Goal: Task Accomplishment & Management: Manage account settings

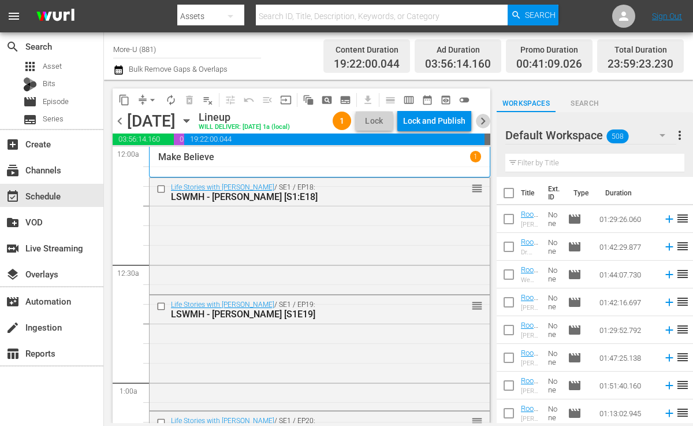
click at [481, 122] on span "chevron_right" at bounding box center [483, 121] width 14 height 14
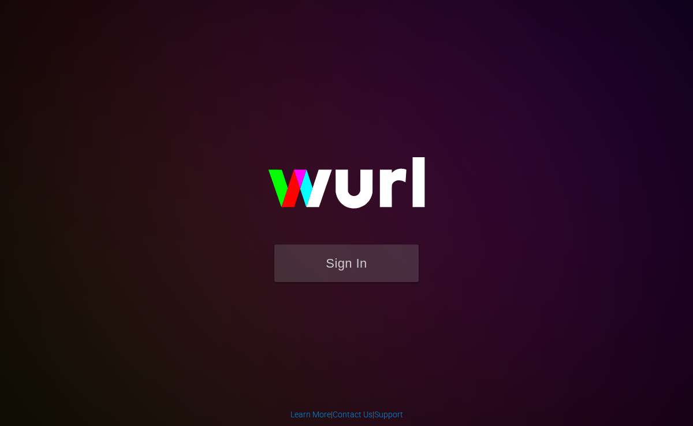
click at [264, 228] on img at bounding box center [346, 188] width 231 height 112
click at [295, 263] on button "Sign In" at bounding box center [346, 263] width 144 height 38
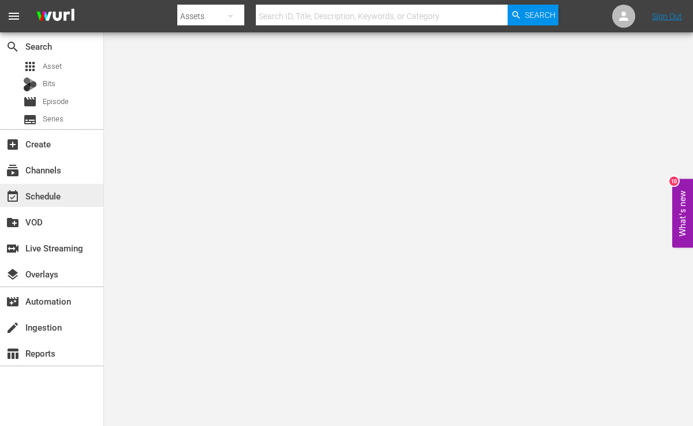
click at [43, 197] on div "event_available Schedule" at bounding box center [32, 194] width 65 height 10
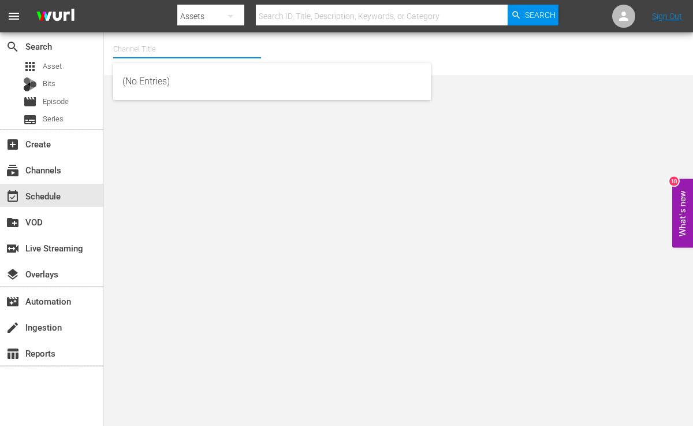
click at [161, 46] on input "text" at bounding box center [187, 49] width 148 height 28
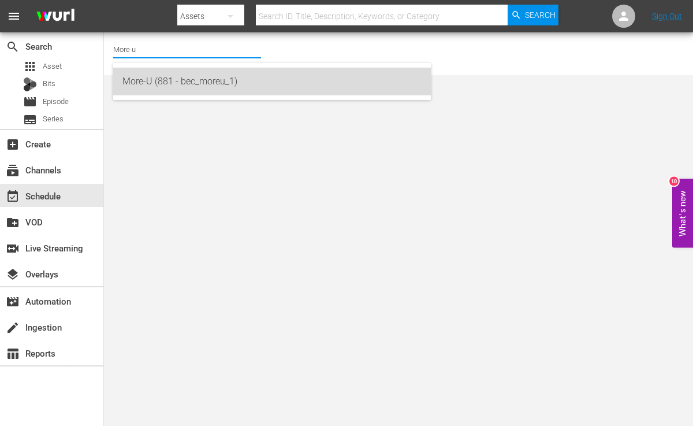
click at [140, 85] on div "More-U (881 - bec_moreu_1)" at bounding box center [271, 82] width 299 height 28
type input "More-U (881 - bec_moreu_1)"
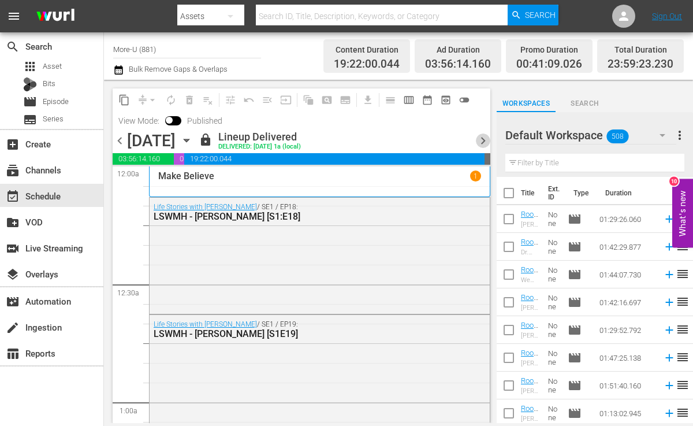
click at [477, 141] on span "chevron_right" at bounding box center [483, 140] width 14 height 14
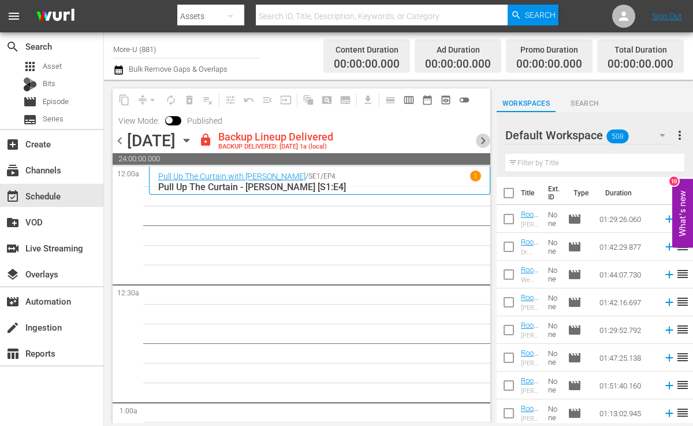
click at [485, 135] on span "chevron_right" at bounding box center [483, 140] width 14 height 14
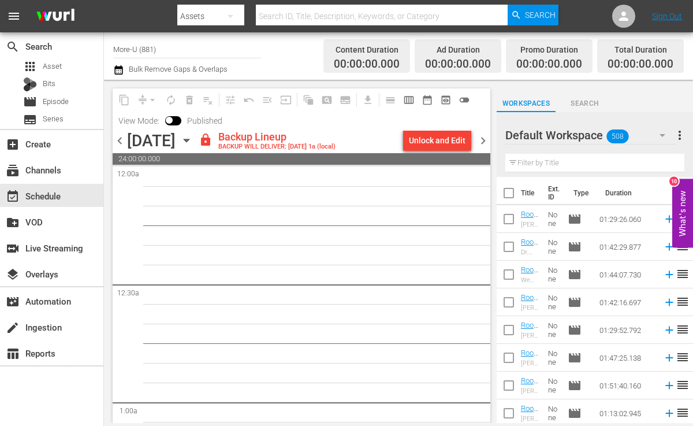
click at [441, 139] on div "Unlock and Edit" at bounding box center [437, 140] width 57 height 21
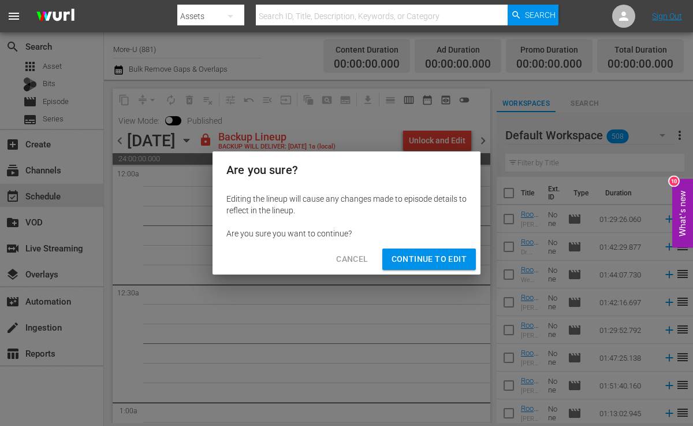
click at [424, 257] on span "Continue to Edit" at bounding box center [429, 259] width 75 height 14
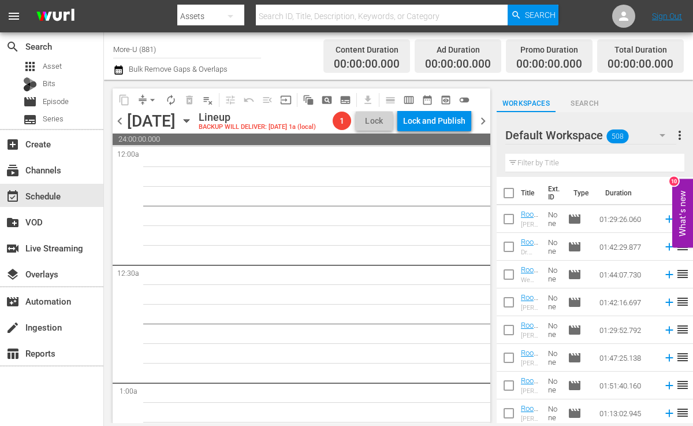
click at [189, 120] on icon "button" at bounding box center [186, 121] width 5 height 3
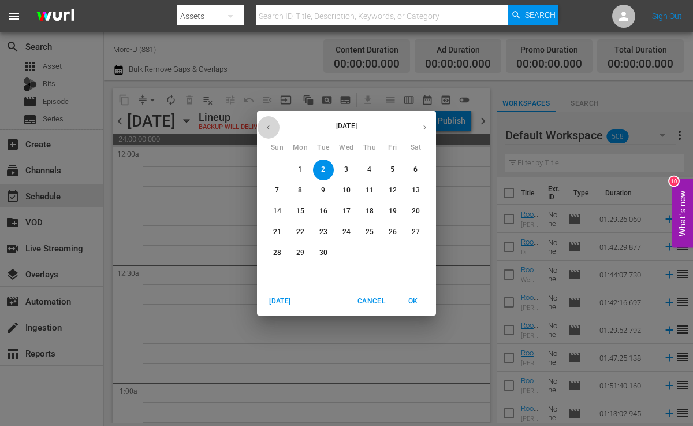
click at [265, 128] on icon "button" at bounding box center [268, 127] width 9 height 9
click at [277, 276] on p "31" at bounding box center [277, 274] width 8 height 10
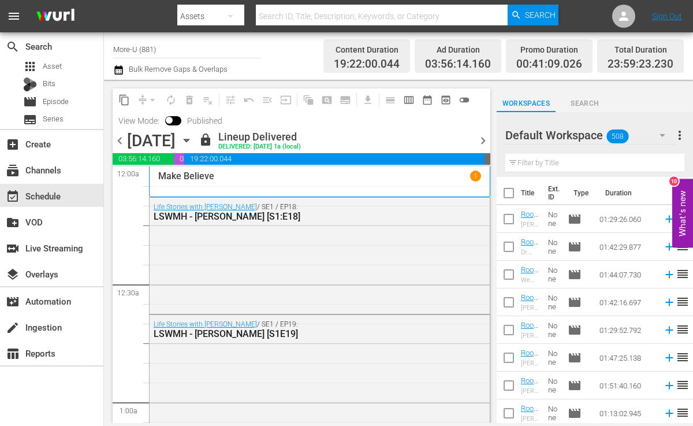
click at [122, 140] on span "chevron_left" at bounding box center [120, 140] width 14 height 14
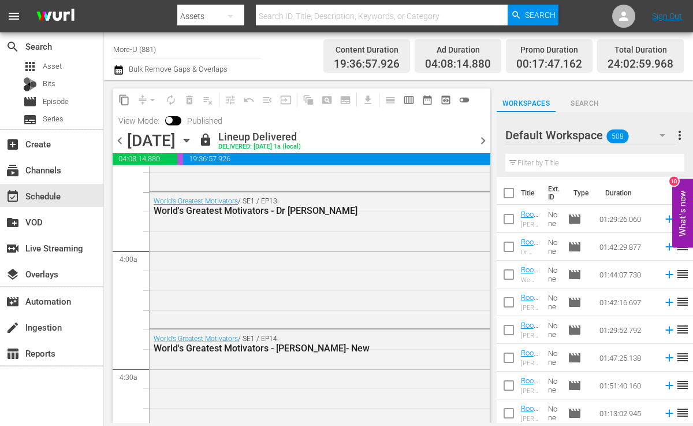
scroll to position [855, 0]
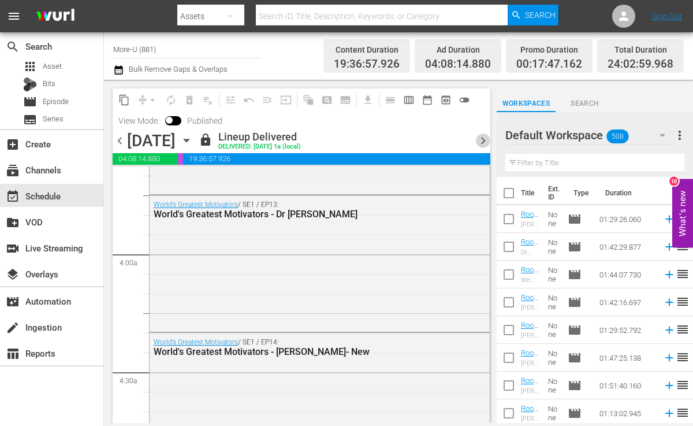
click at [485, 140] on span "chevron_right" at bounding box center [483, 140] width 14 height 14
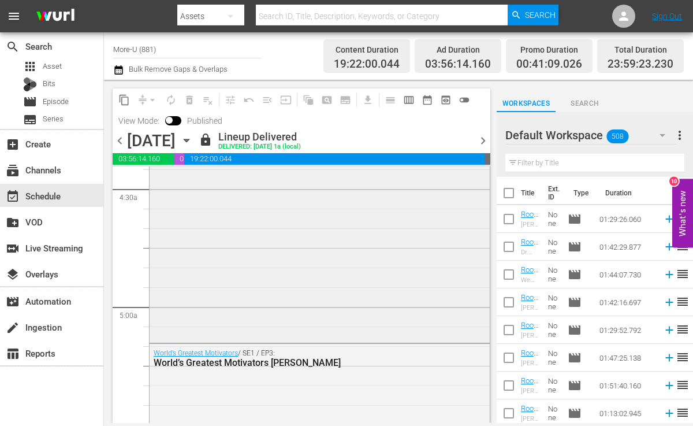
scroll to position [1039, 0]
click at [122, 143] on span "chevron_left" at bounding box center [120, 140] width 14 height 14
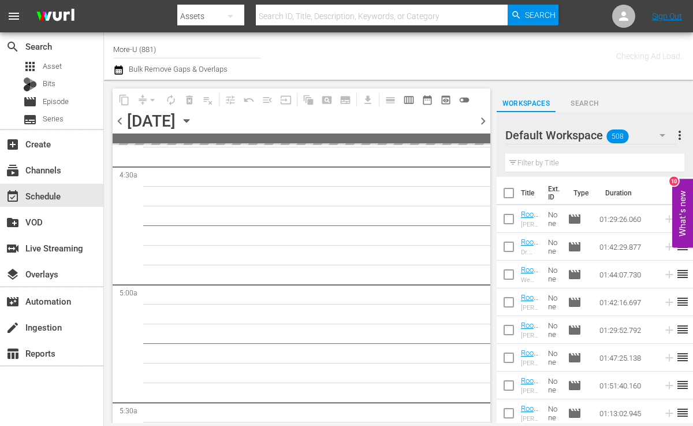
scroll to position [1157, 0]
click at [122, 143] on span at bounding box center [302, 138] width 378 height 10
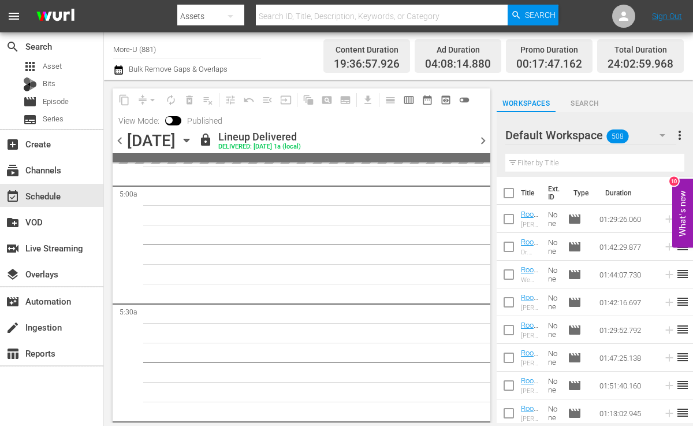
click at [122, 128] on div "View Mode: Published" at bounding box center [171, 121] width 116 height 20
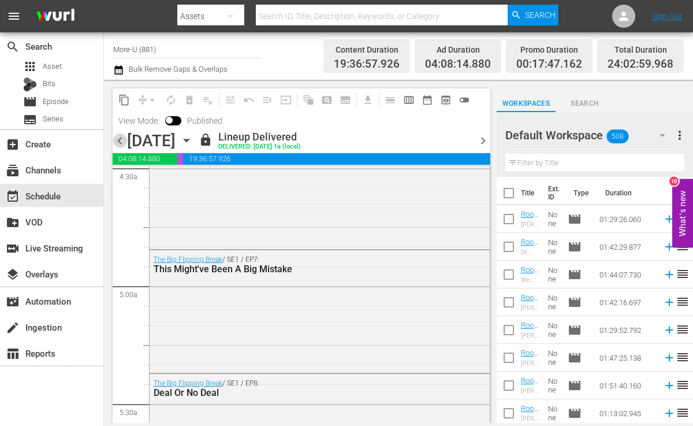
click at [122, 140] on span "chevron_left" at bounding box center [120, 140] width 14 height 14
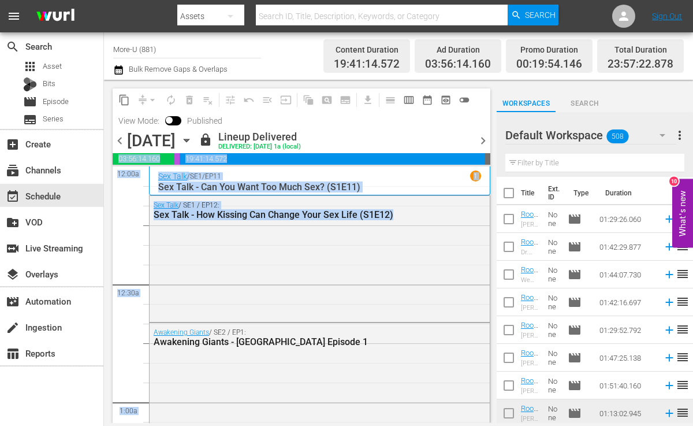
drag, startPoint x: 452, startPoint y: 220, endPoint x: 481, endPoint y: 140, distance: 84.8
click at [481, 140] on div "content_copy compress arrow_drop_down autorenew_outlined delete_forever_outline…" at bounding box center [302, 255] width 378 height 335
click at [481, 140] on span "chevron_right" at bounding box center [483, 140] width 14 height 14
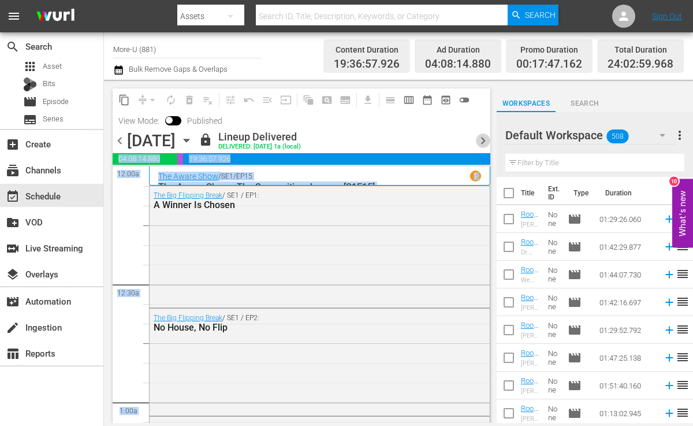
click at [479, 139] on span "chevron_right" at bounding box center [483, 140] width 14 height 14
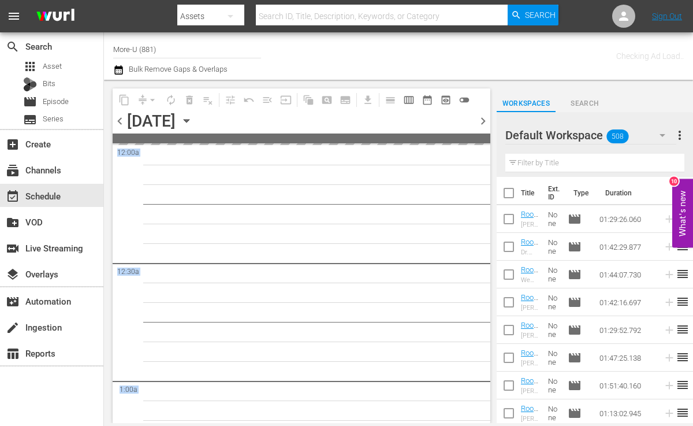
click at [479, 139] on span at bounding box center [302, 138] width 378 height 10
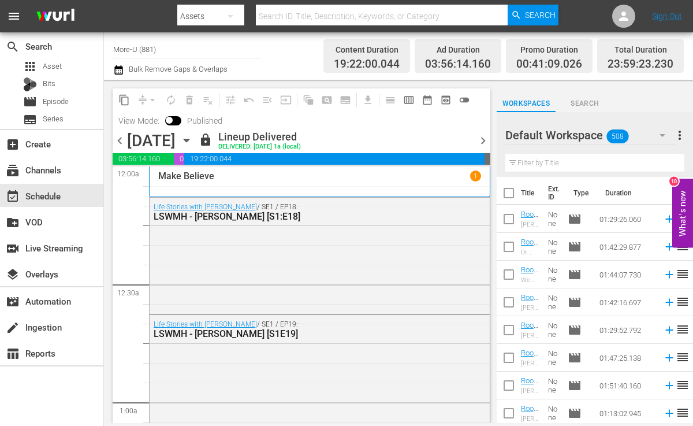
click at [481, 136] on span "chevron_right" at bounding box center [483, 140] width 14 height 14
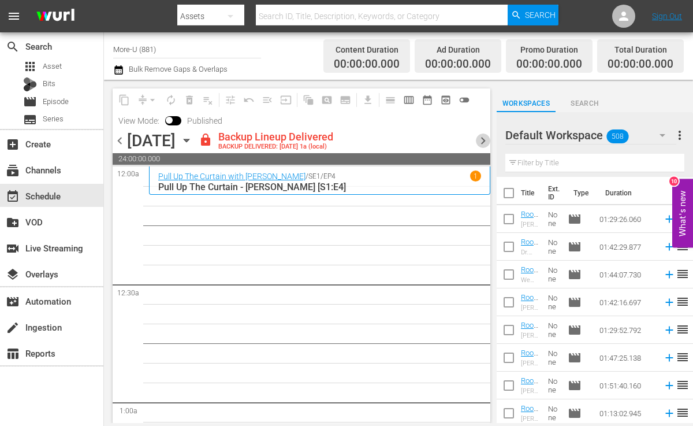
click at [481, 136] on span "chevron_right" at bounding box center [483, 140] width 14 height 14
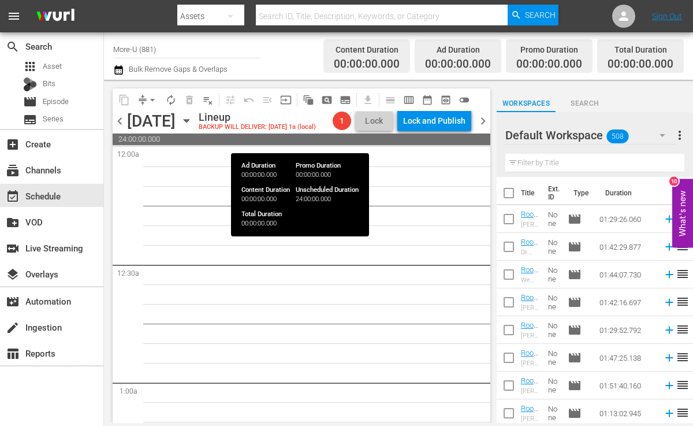
click at [435, 140] on span "24:00:00.000" at bounding box center [302, 139] width 378 height 12
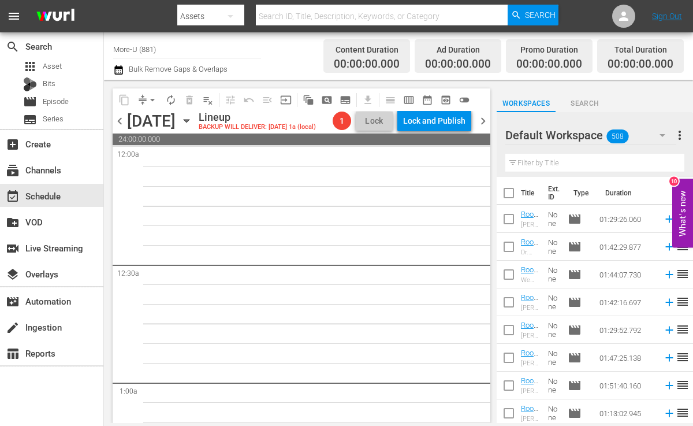
click at [542, 163] on input "text" at bounding box center [595, 163] width 179 height 18
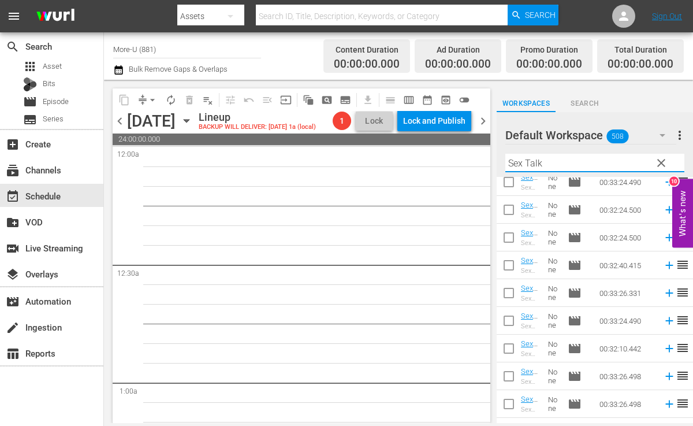
scroll to position [272, 0]
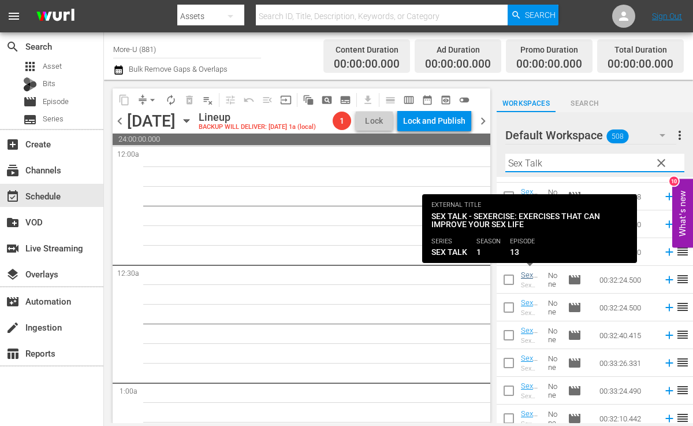
type input "Sex Talk"
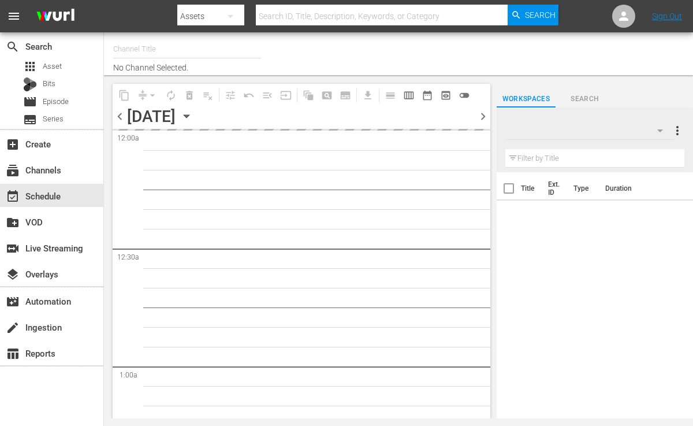
type input "More-U (881)"
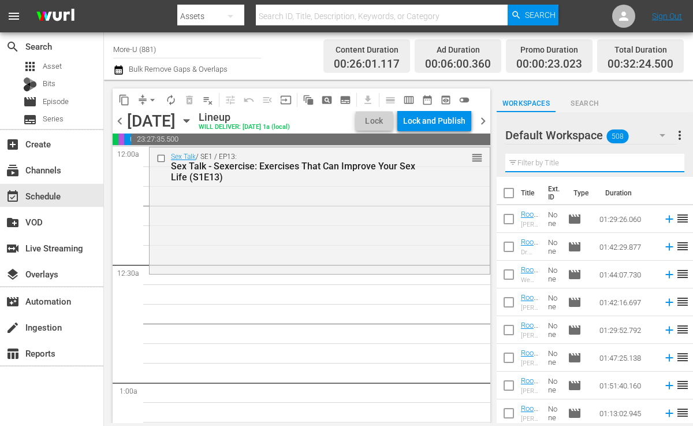
click at [533, 162] on input "text" at bounding box center [595, 163] width 179 height 18
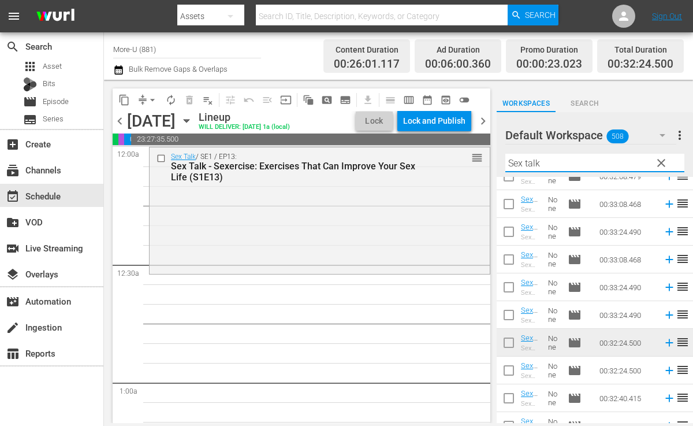
scroll to position [218, 0]
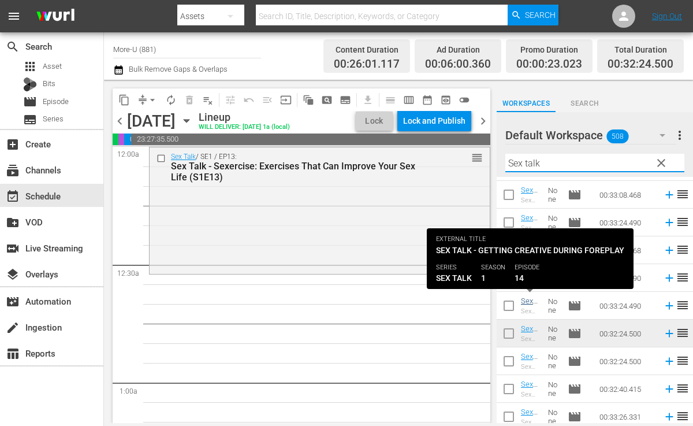
type input "Sex talk"
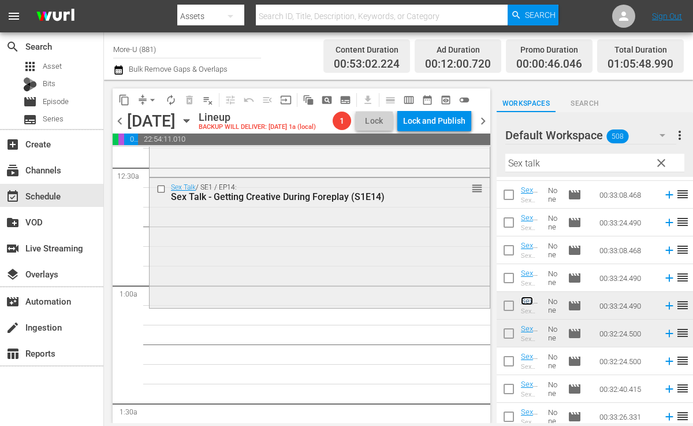
scroll to position [102, 0]
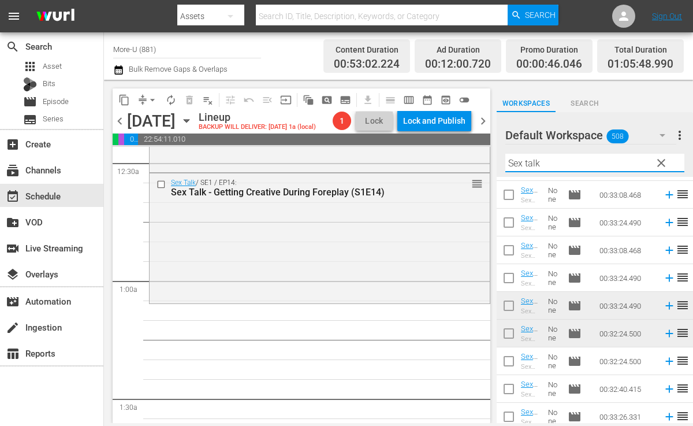
click at [636, 164] on input "Sex talk" at bounding box center [595, 163] width 179 height 18
click at [659, 164] on span "clear" at bounding box center [662, 163] width 14 height 14
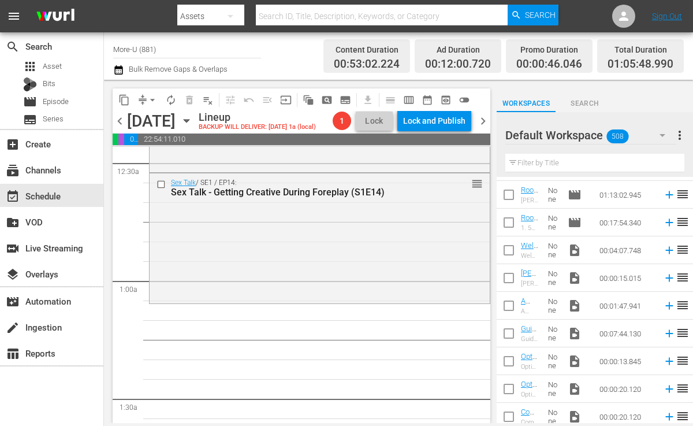
click at [566, 165] on input "text" at bounding box center [595, 163] width 179 height 18
click at [575, 168] on input "text" at bounding box center [595, 163] width 179 height 18
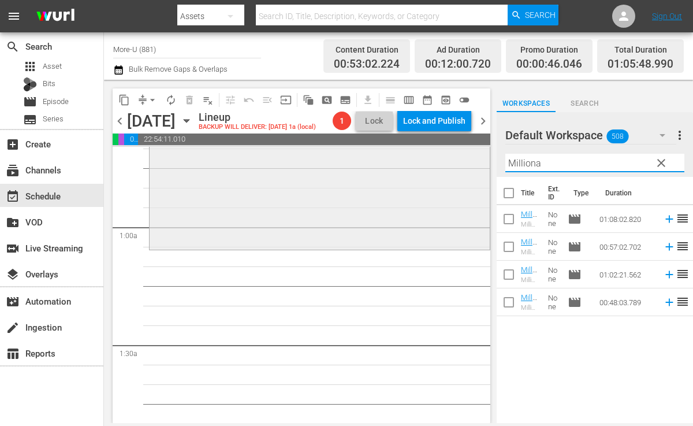
scroll to position [163, 0]
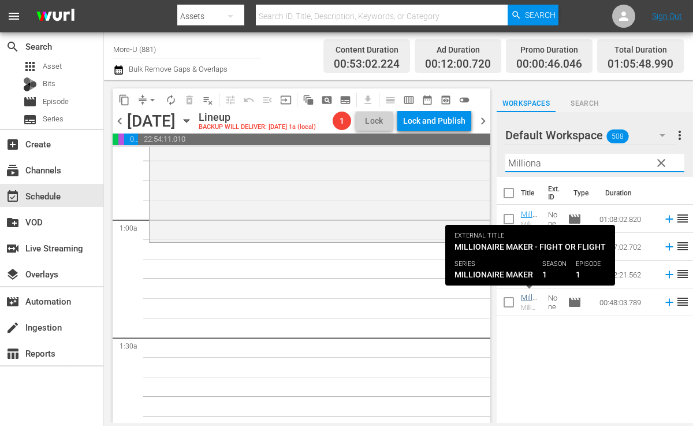
type input "Milliona"
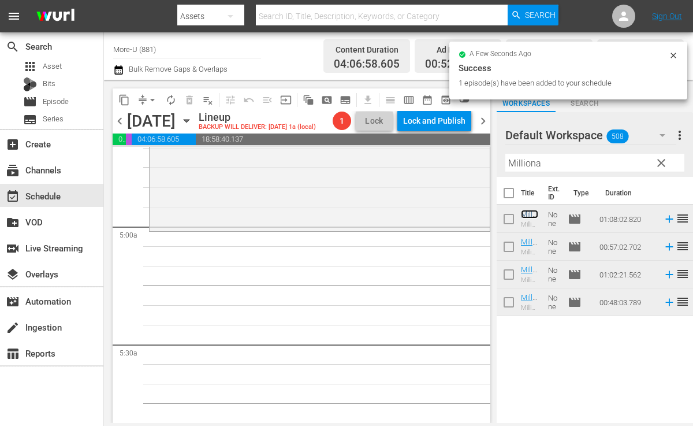
scroll to position [1103, 0]
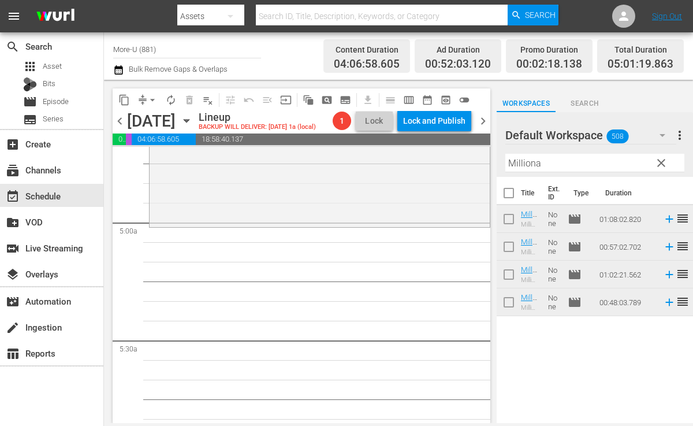
click at [662, 163] on span "clear" at bounding box center [662, 163] width 14 height 14
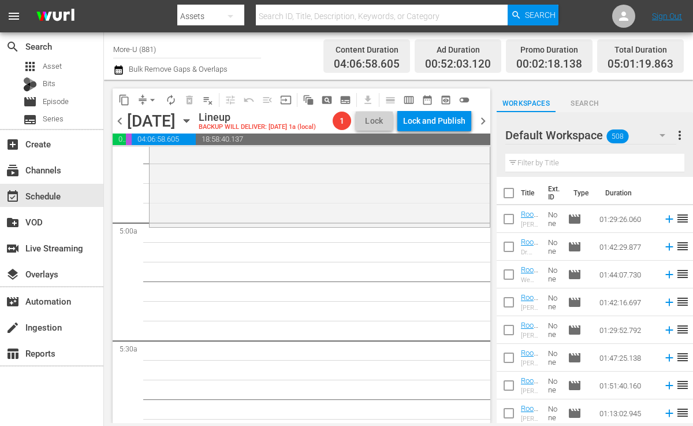
click at [578, 165] on input "text" at bounding box center [595, 163] width 179 height 18
type input "Sex Talk"
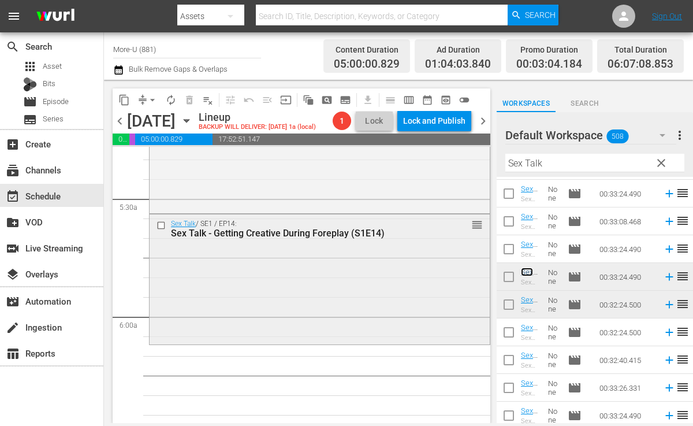
scroll to position [1256, 0]
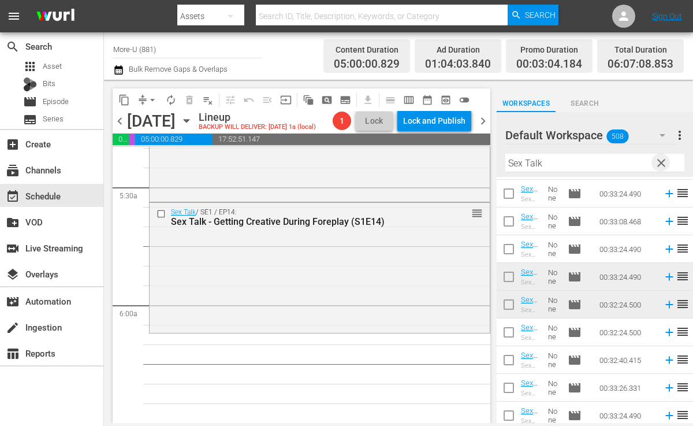
click at [659, 160] on span "clear" at bounding box center [662, 163] width 14 height 14
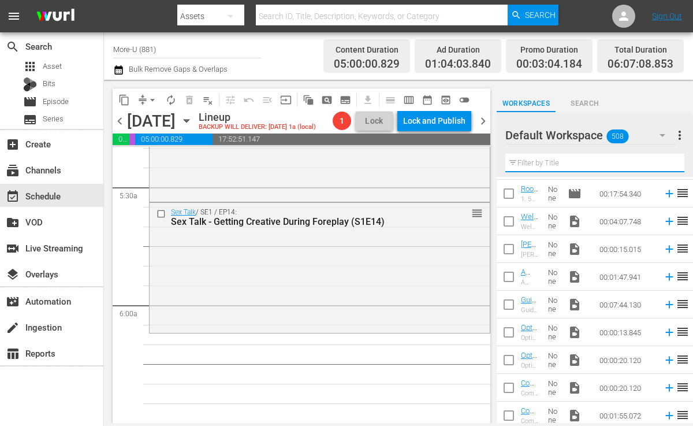
click at [577, 165] on input "text" at bounding box center [595, 163] width 179 height 18
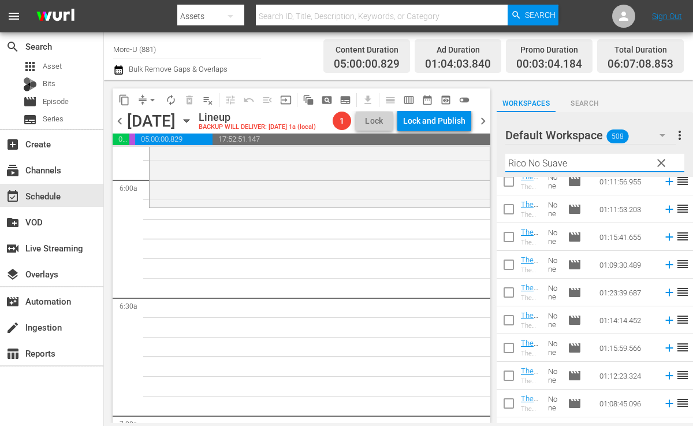
scroll to position [1380, 0]
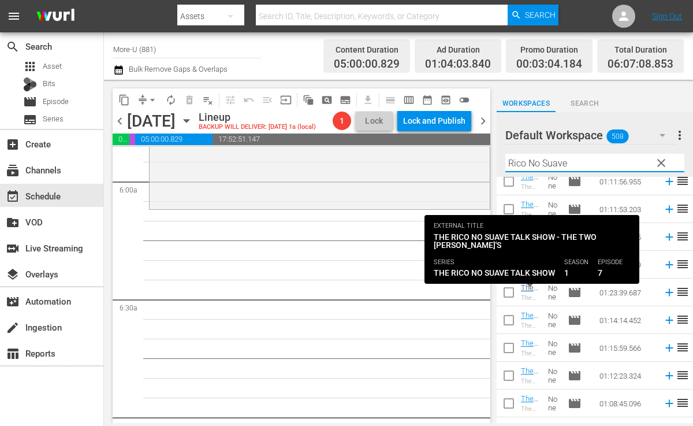
type input "Rico No Suave"
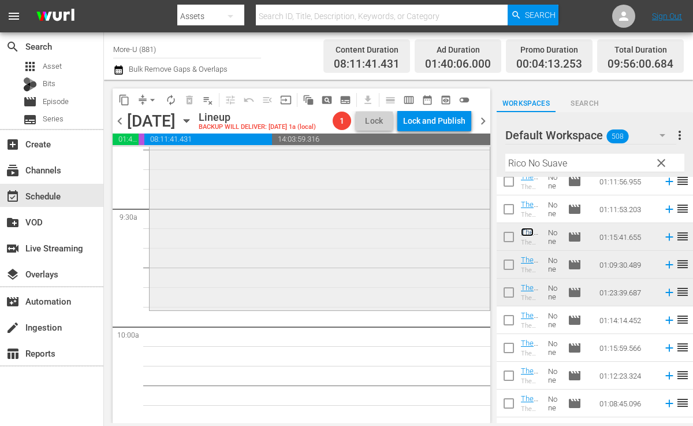
scroll to position [2186, 0]
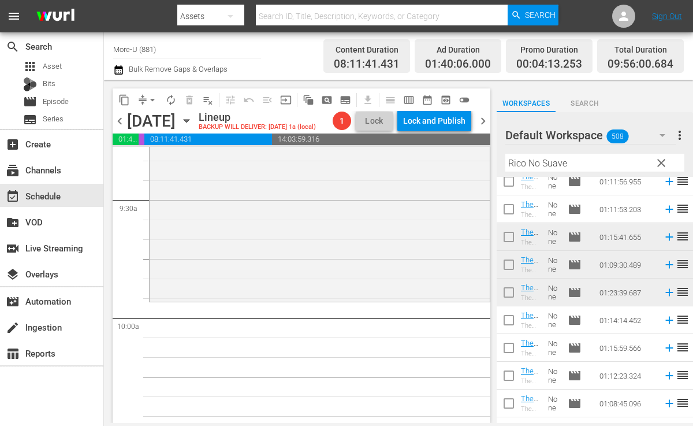
click at [663, 161] on span "clear" at bounding box center [662, 163] width 14 height 14
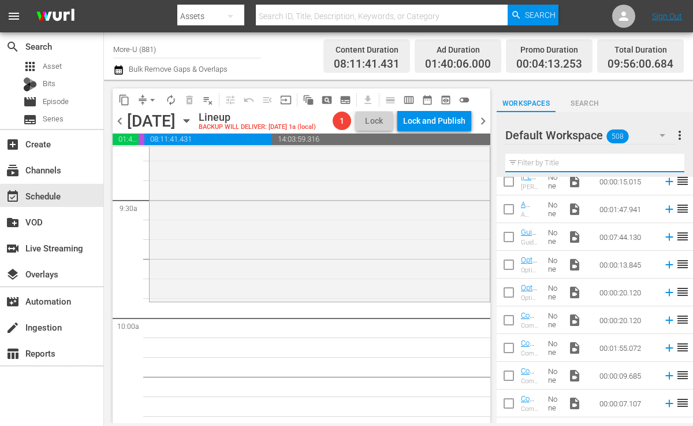
click at [625, 166] on input "text" at bounding box center [595, 163] width 179 height 18
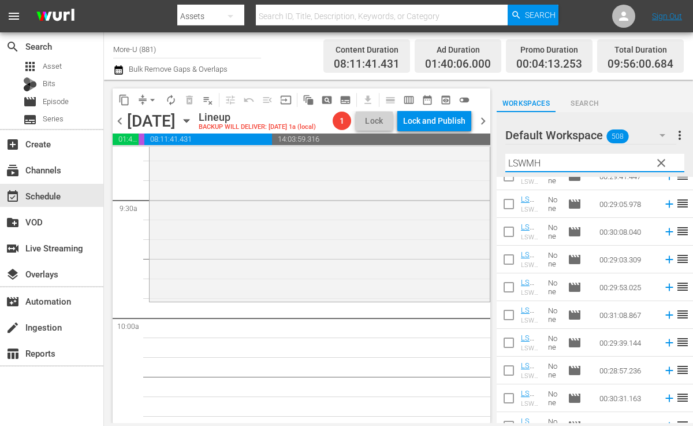
scroll to position [612, 0]
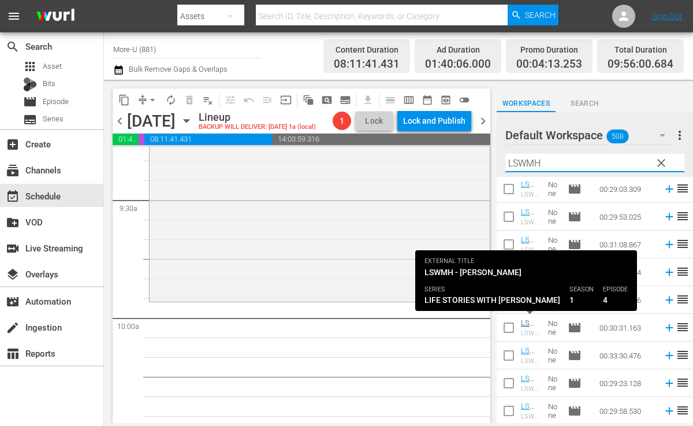
type input "LSWMH"
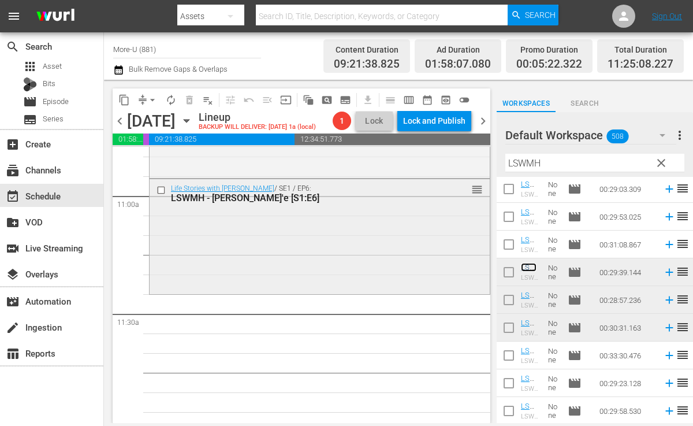
scroll to position [2557, 0]
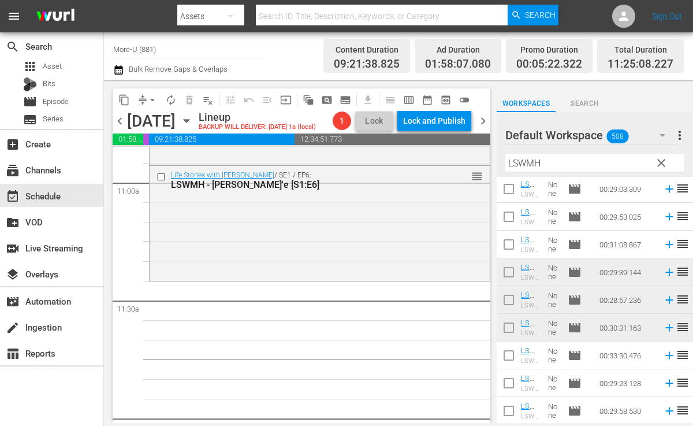
click at [658, 163] on span "clear" at bounding box center [662, 163] width 14 height 14
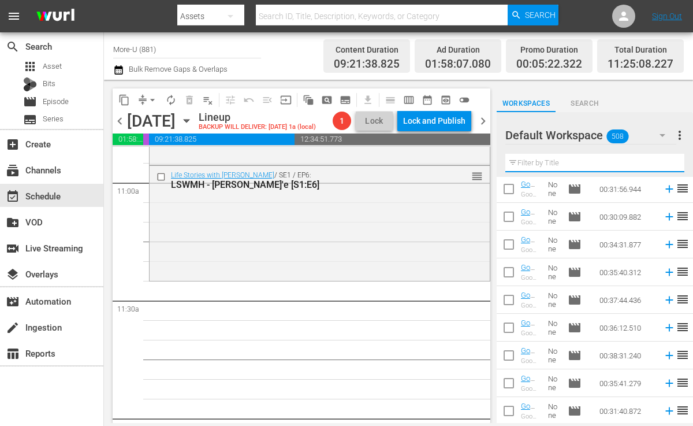
click at [524, 157] on input "text" at bounding box center [595, 163] width 179 height 18
paste input "Why Clear Standards Spark Creation with [PERSON_NAME] & [PERSON_NAME]"
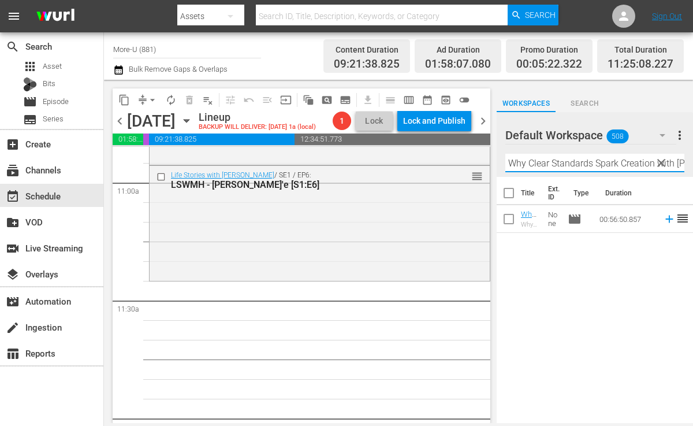
scroll to position [0, 0]
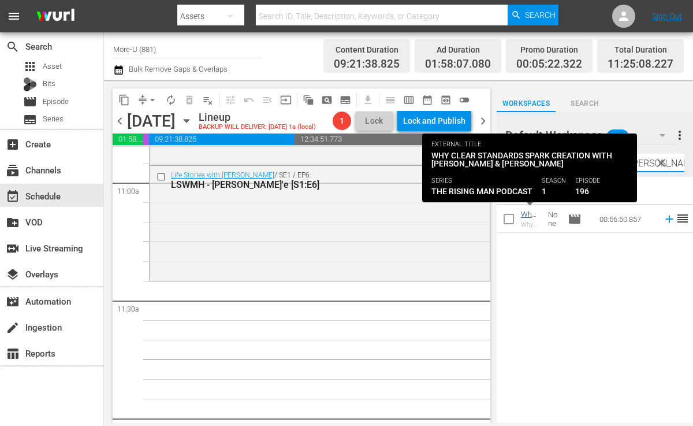
type input "Why Clear Standards Spark Creation with [PERSON_NAME] & [PERSON_NAME]"
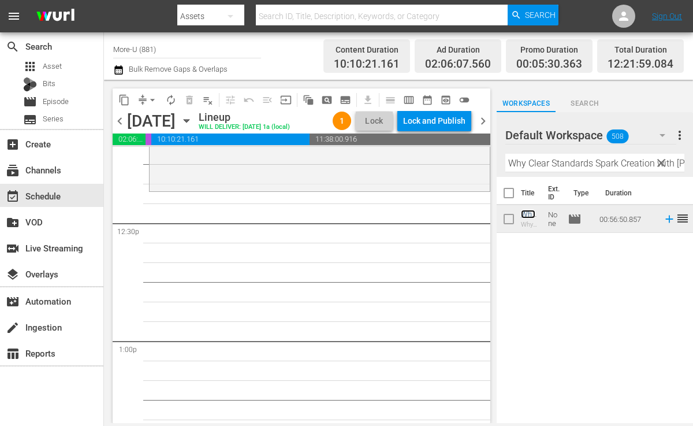
scroll to position [2867, 0]
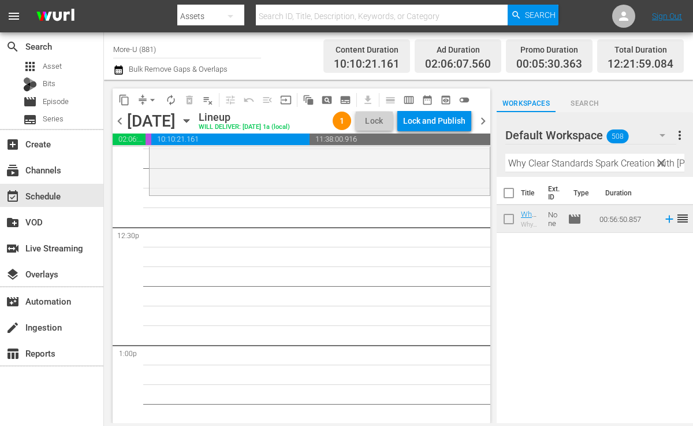
drag, startPoint x: 659, startPoint y: 160, endPoint x: 633, endPoint y: 164, distance: 25.7
click at [659, 160] on span "clear" at bounding box center [662, 163] width 14 height 14
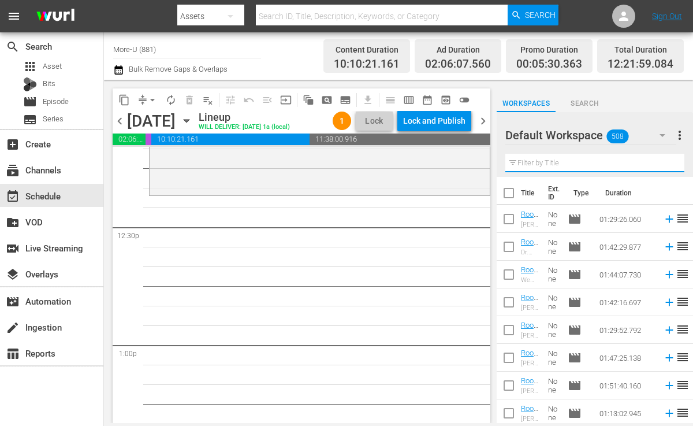
click at [612, 165] on input "text" at bounding box center [595, 163] width 179 height 18
paste input "Finding Freedom In Structure with Voy [PERSON_NAME] & [PERSON_NAME]"
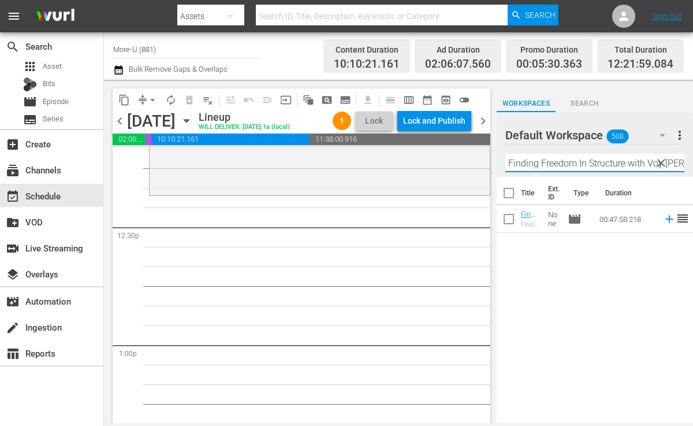
scroll to position [0, 75]
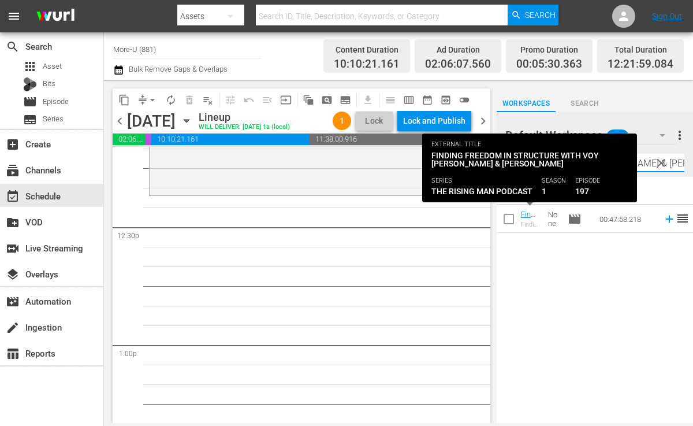
type input "Finding Freedom In Structure with Voy [PERSON_NAME] & [PERSON_NAME]"
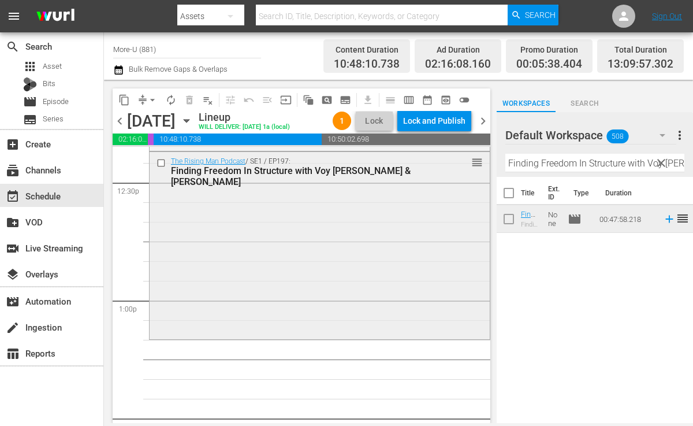
scroll to position [2918, 0]
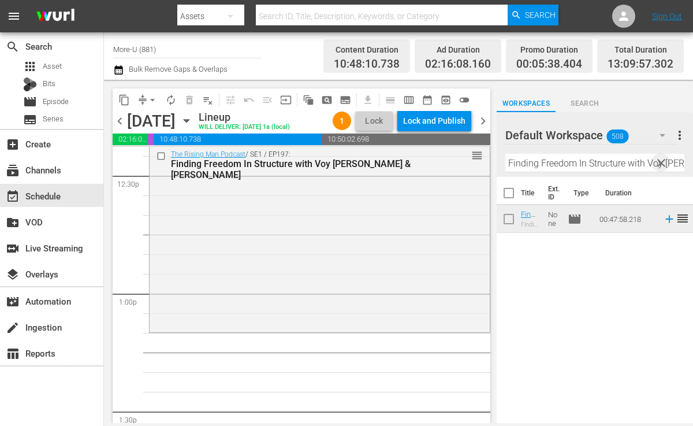
click at [659, 166] on span "clear" at bounding box center [662, 163] width 14 height 14
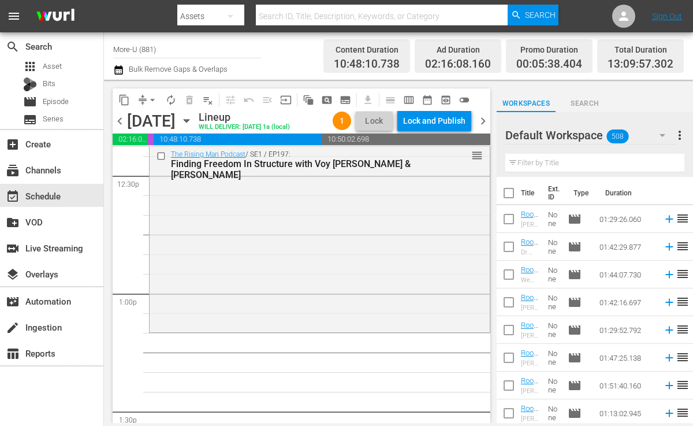
click at [559, 161] on input "text" at bounding box center [595, 163] width 179 height 18
click at [548, 160] on input "text" at bounding box center [595, 163] width 179 height 18
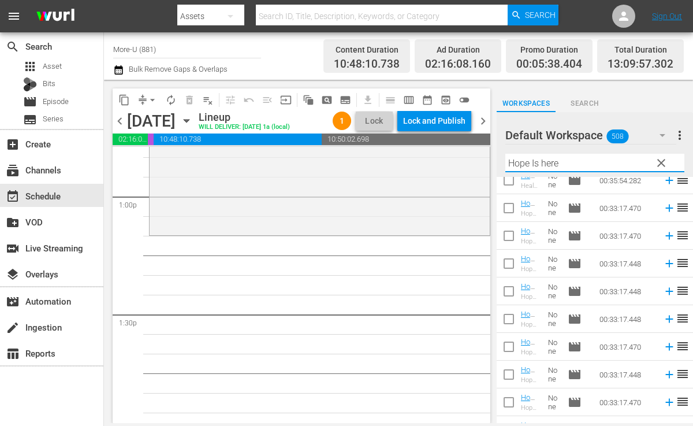
scroll to position [0, 0]
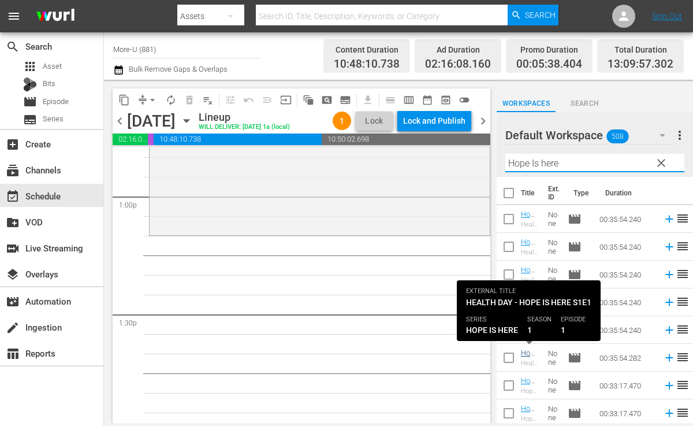
type input "Hope Is here"
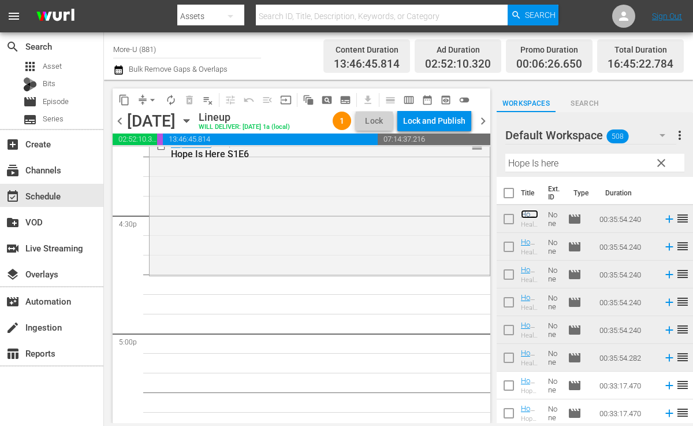
scroll to position [3811, 0]
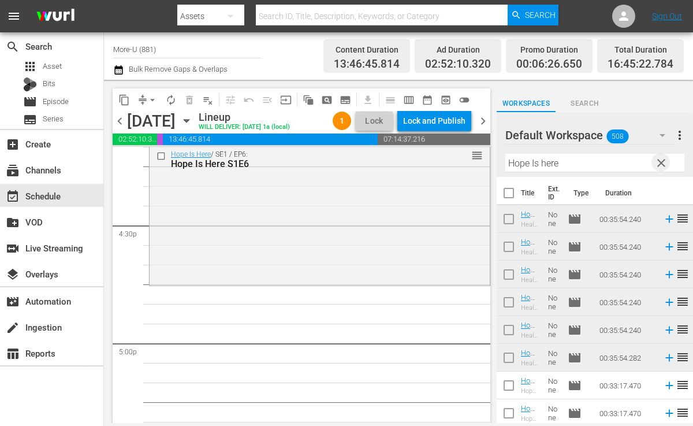
click at [658, 166] on span "clear" at bounding box center [662, 163] width 14 height 14
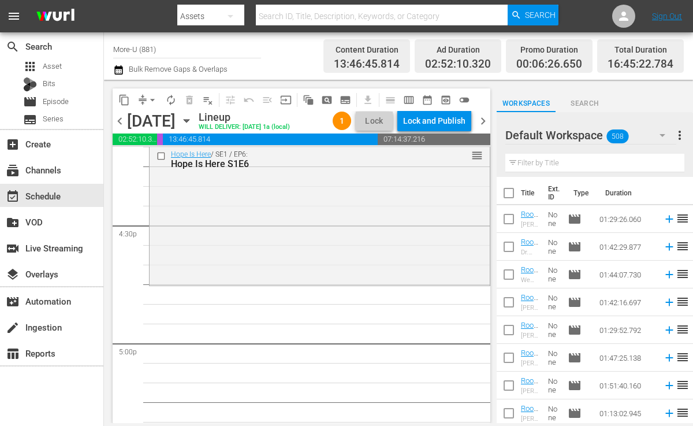
click at [587, 169] on input "text" at bounding box center [595, 163] width 179 height 18
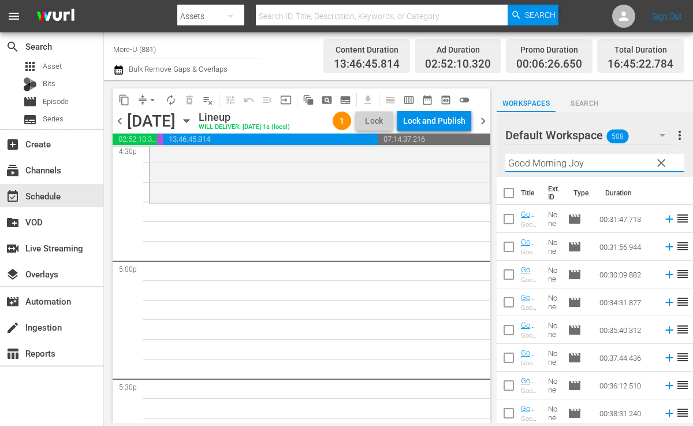
scroll to position [3906, 0]
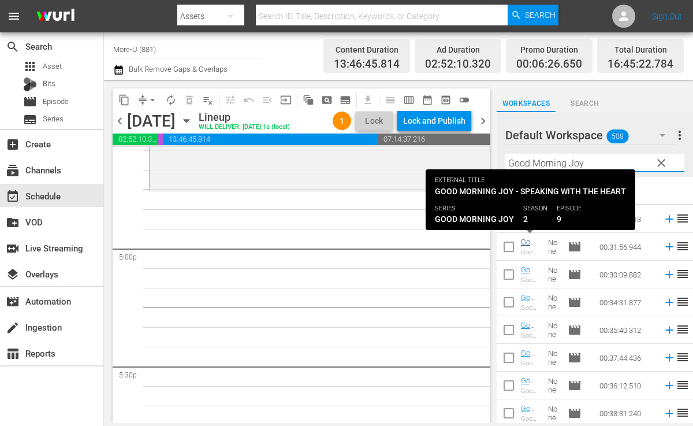
type input "Good Morning Joy"
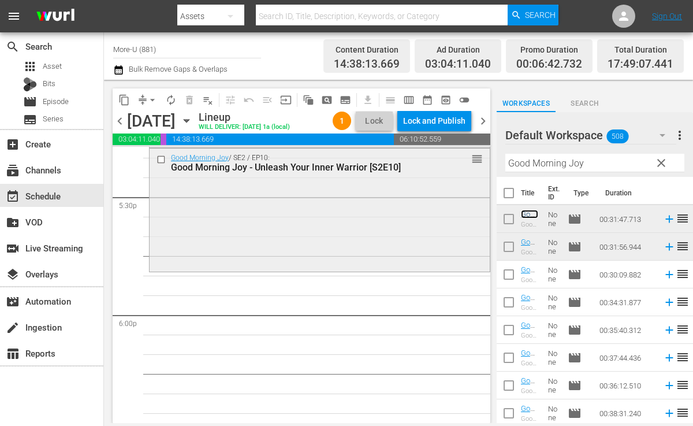
scroll to position [4090, 0]
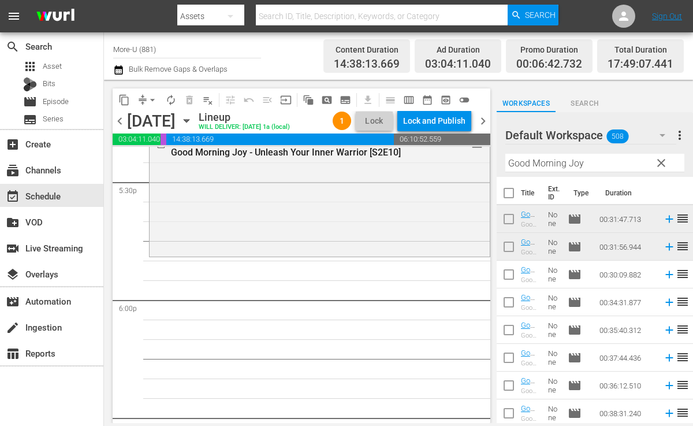
click at [662, 157] on span "clear" at bounding box center [662, 163] width 14 height 14
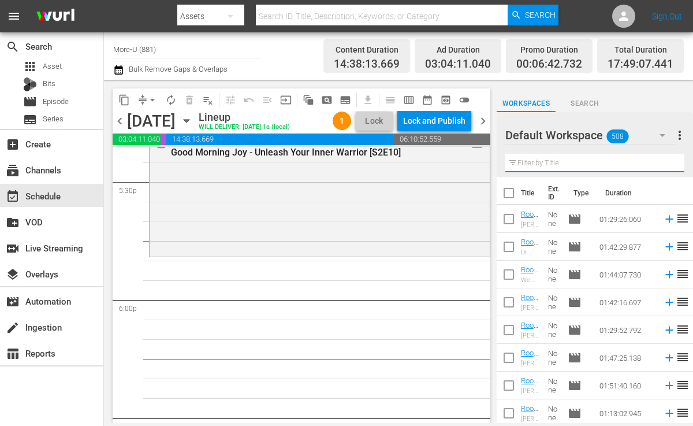
click at [608, 159] on input "text" at bounding box center [595, 163] width 179 height 18
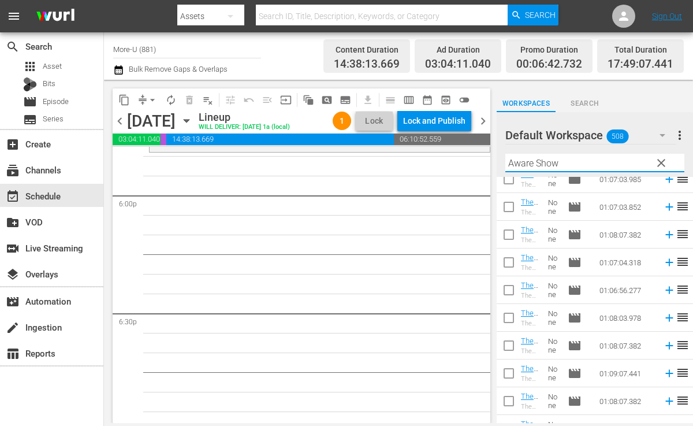
scroll to position [408, 0]
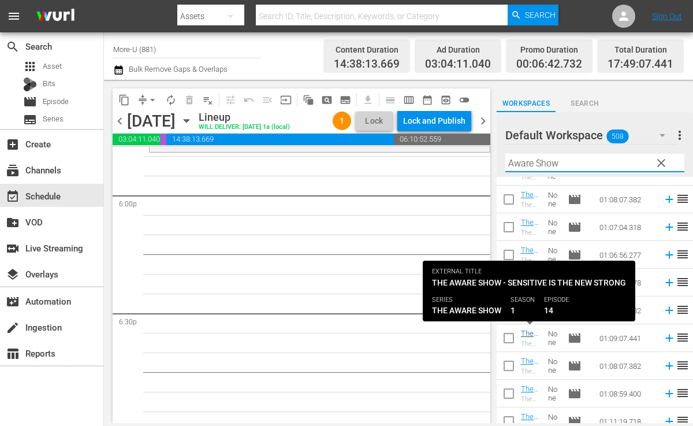
type input "Aware Show"
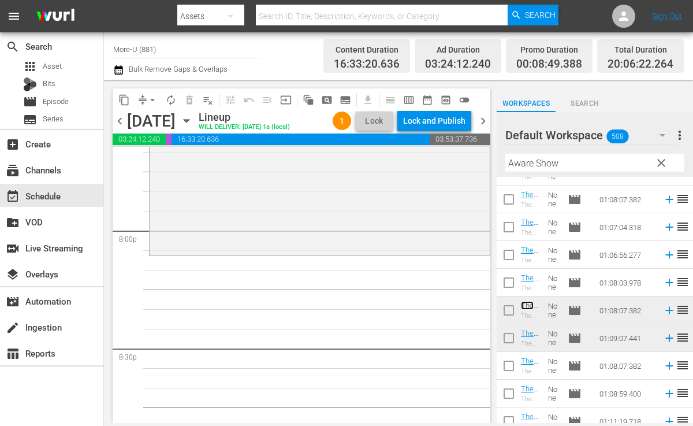
scroll to position [4638, 0]
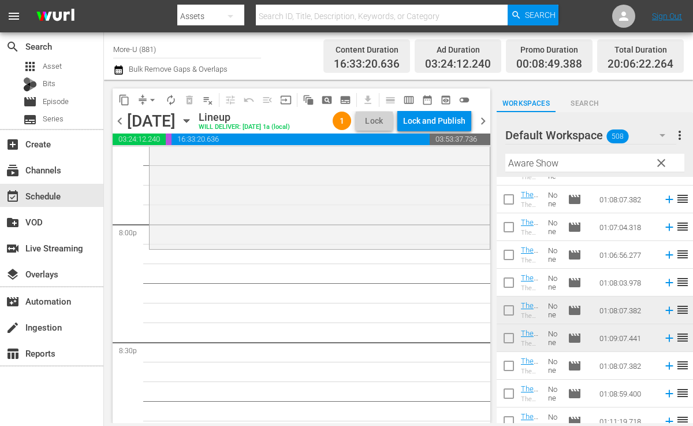
click at [526, 266] on td "The Aware Show - Hypnotic Wealth Spells [S1E17] The Aware Show - Hypnotic Wealt…" at bounding box center [532, 255] width 23 height 28
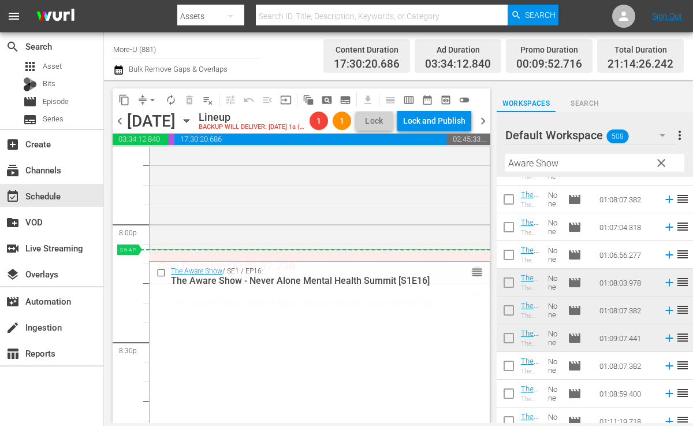
drag, startPoint x: 481, startPoint y: 312, endPoint x: 480, endPoint y: 276, distance: 35.8
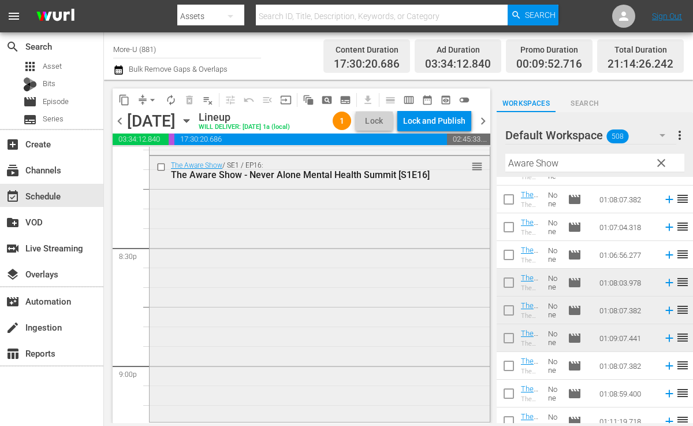
scroll to position [4732, 0]
click at [658, 162] on span "clear" at bounding box center [662, 163] width 14 height 14
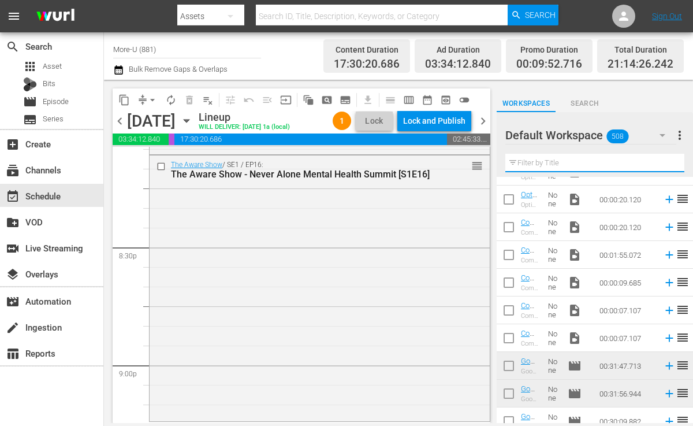
click at [615, 161] on input "text" at bounding box center [595, 163] width 179 height 18
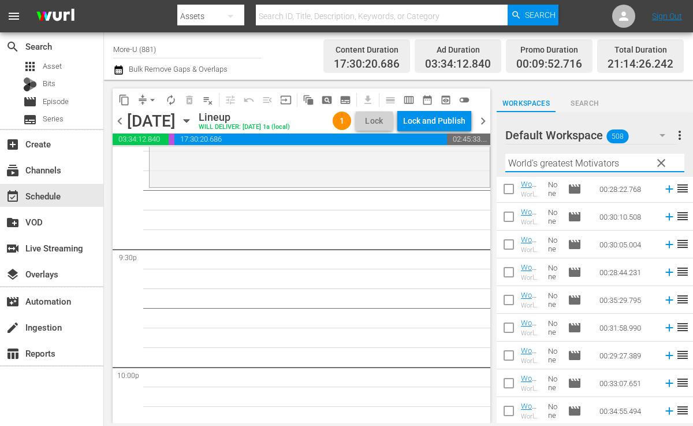
scroll to position [4936, 0]
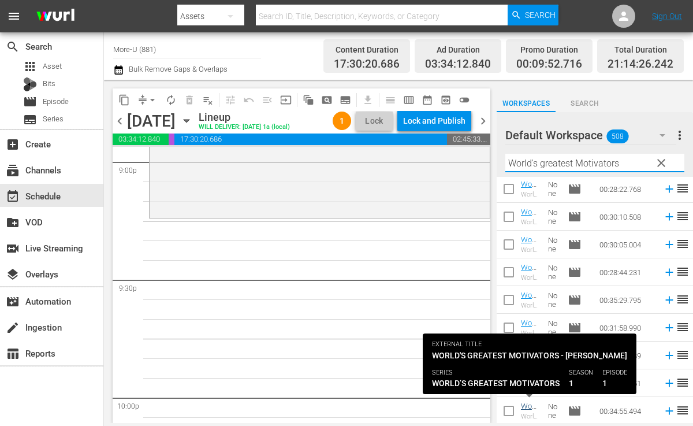
type input "World's greatest Motivators"
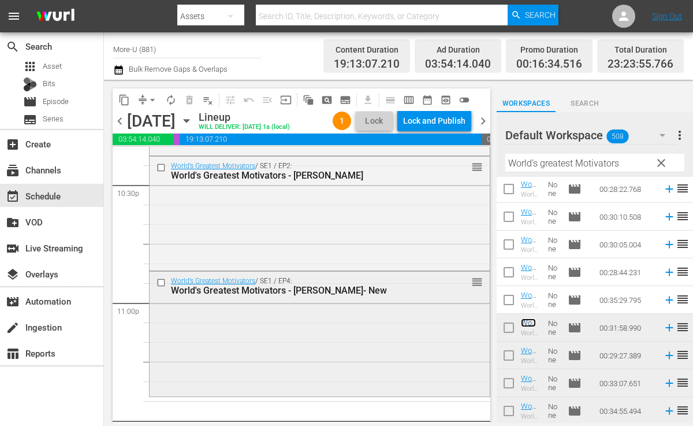
scroll to position [5188, 0]
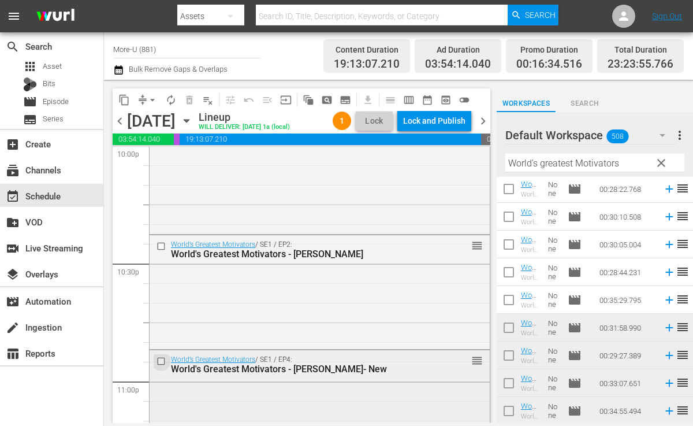
click at [161, 359] on input "checkbox" at bounding box center [163, 362] width 12 height 10
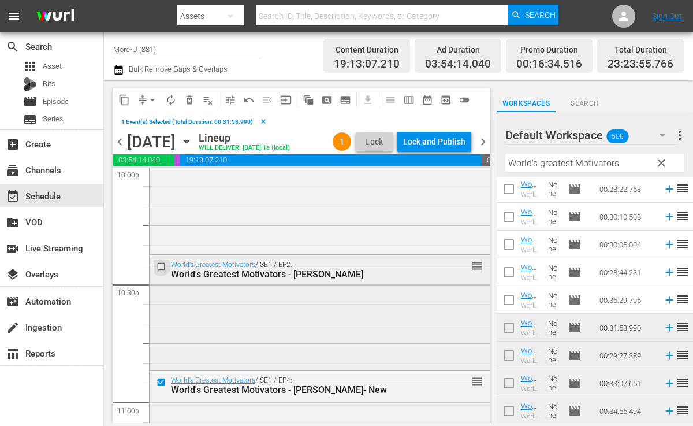
click at [162, 266] on input "checkbox" at bounding box center [163, 267] width 12 height 10
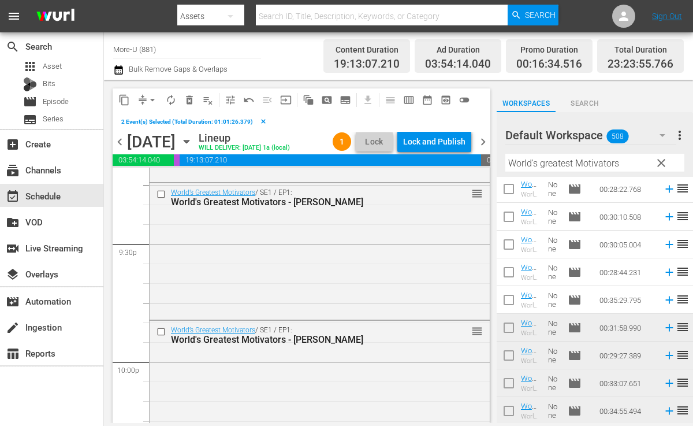
scroll to position [4969, 0]
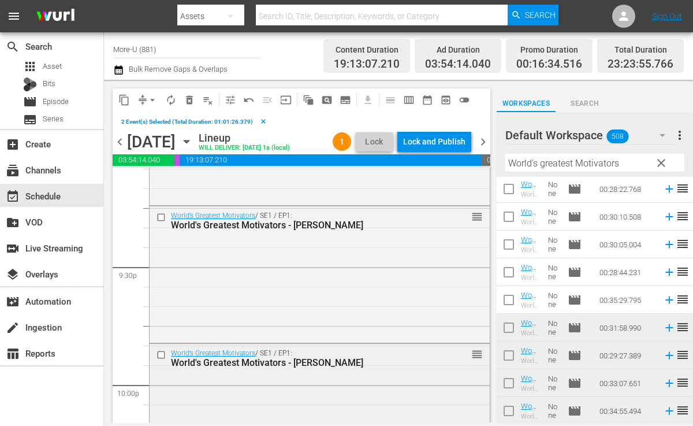
click at [161, 355] on input "checkbox" at bounding box center [163, 355] width 12 height 10
click at [162, 214] on input "checkbox" at bounding box center [163, 218] width 12 height 10
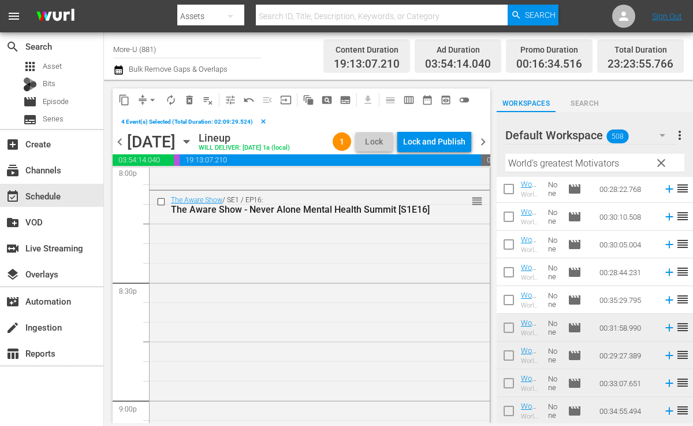
scroll to position [4717, 0]
click at [190, 99] on span "delete_forever_outlined" at bounding box center [190, 100] width 12 height 12
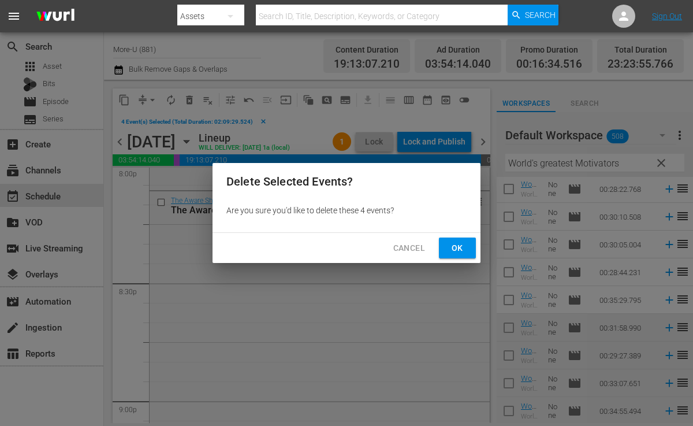
click at [456, 246] on span "Ok" at bounding box center [457, 248] width 18 height 14
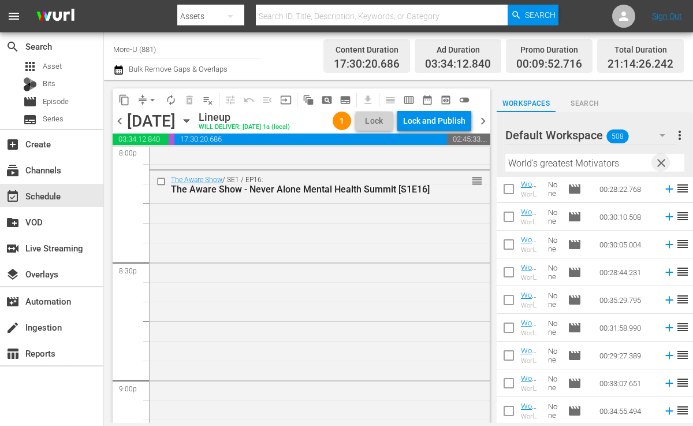
click at [661, 166] on span "clear" at bounding box center [662, 163] width 14 height 14
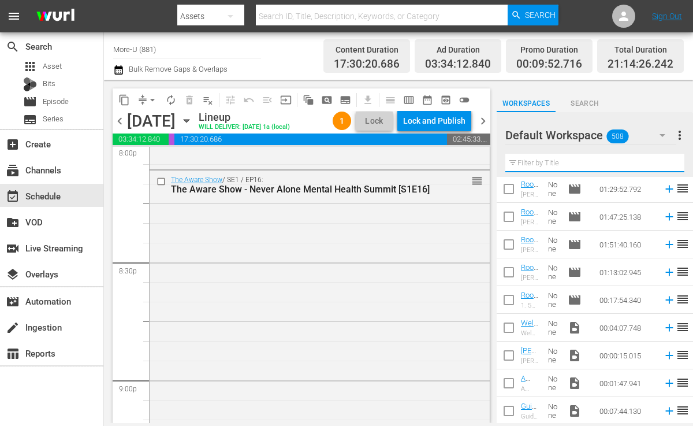
click at [586, 166] on input "text" at bounding box center [595, 163] width 179 height 18
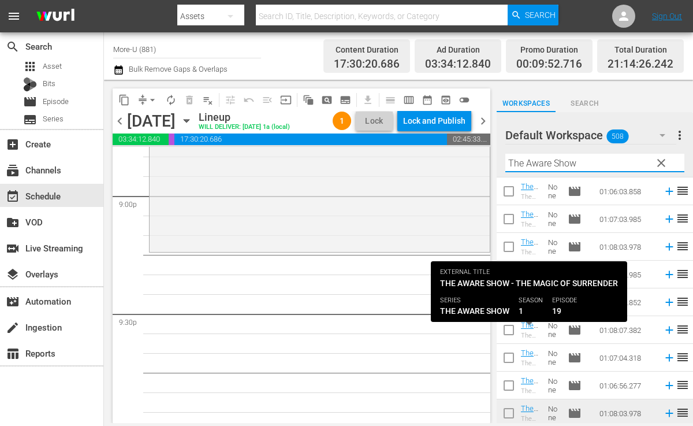
scroll to position [306, 0]
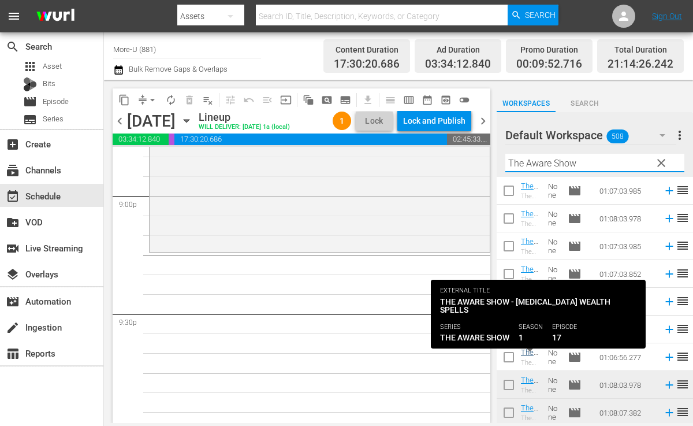
type input "The Aware Show"
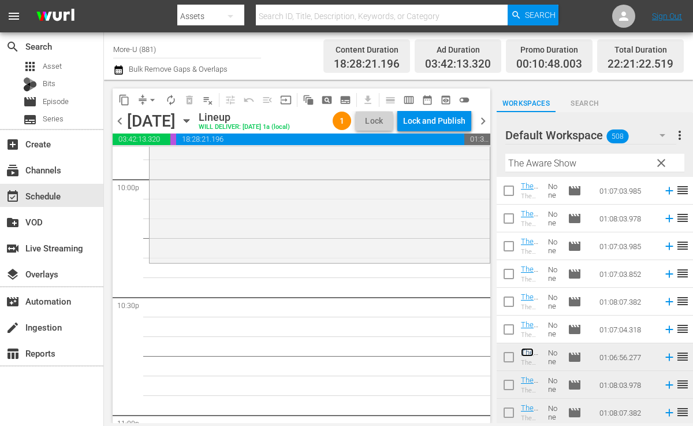
scroll to position [5158, 0]
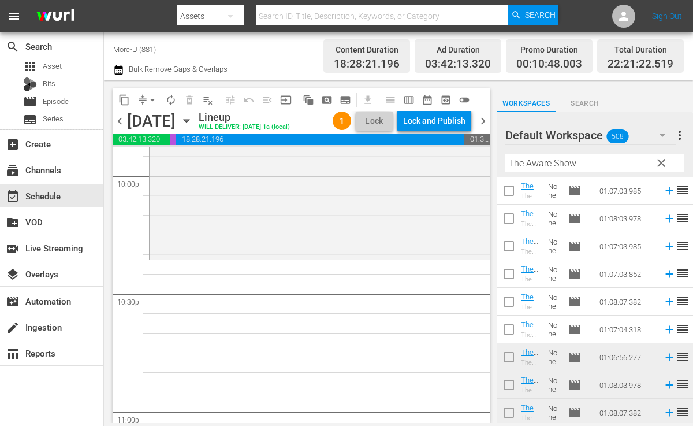
click at [660, 162] on span "clear" at bounding box center [662, 163] width 14 height 14
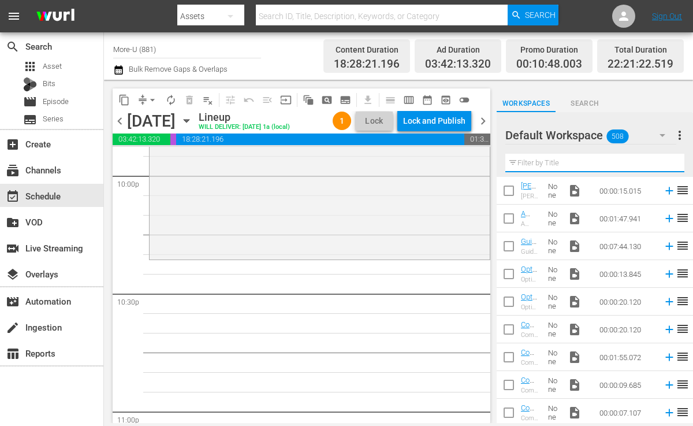
click at [560, 168] on input "text" at bounding box center [595, 163] width 179 height 18
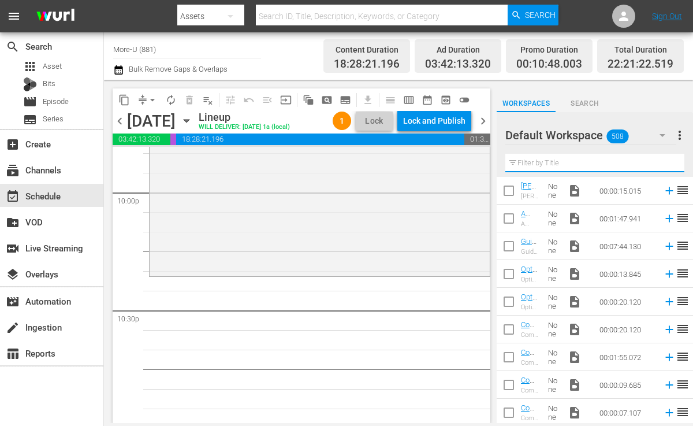
scroll to position [5136, 0]
click at [534, 166] on input "text" at bounding box center [595, 163] width 179 height 18
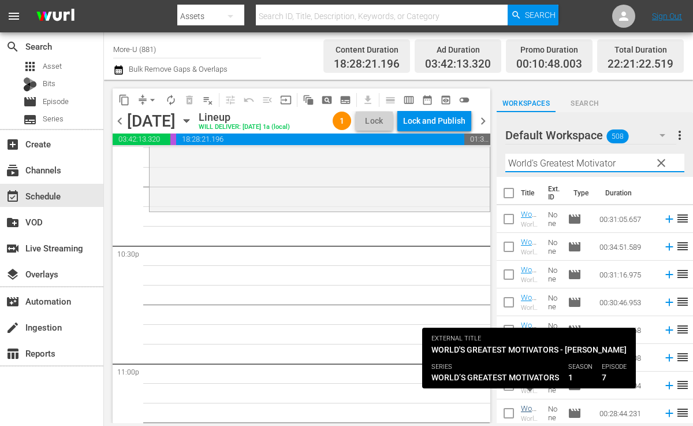
scroll to position [141, 0]
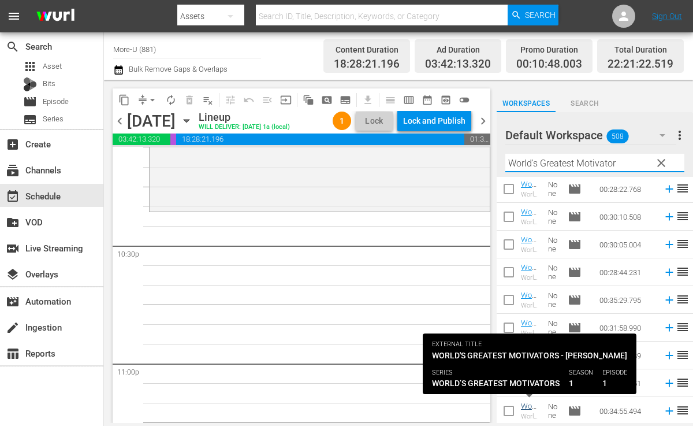
type input "World's Greatest Motivator"
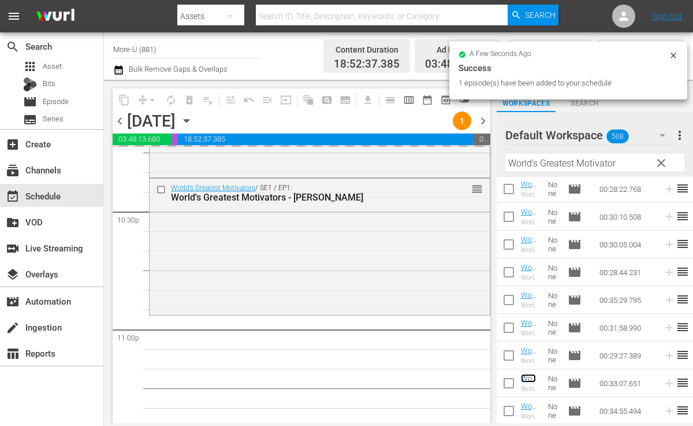
scroll to position [5382, 0]
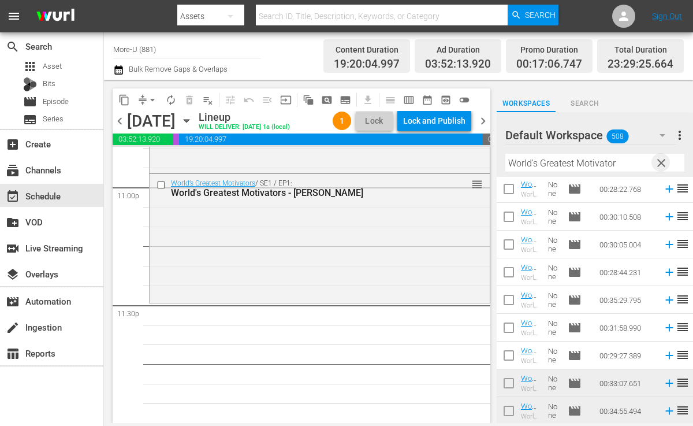
click at [659, 166] on span "clear" at bounding box center [662, 163] width 14 height 14
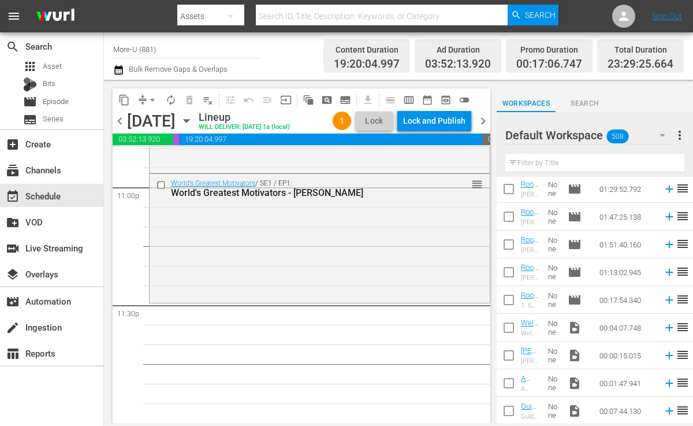
click at [579, 167] on input "text" at bounding box center [595, 163] width 179 height 18
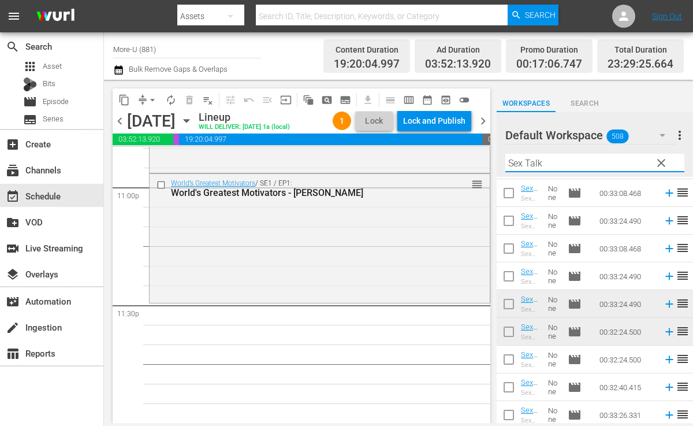
scroll to position [228, 0]
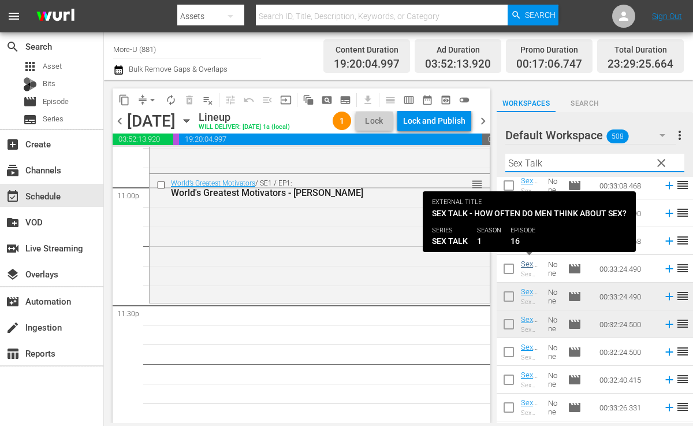
type input "Sex Talk"
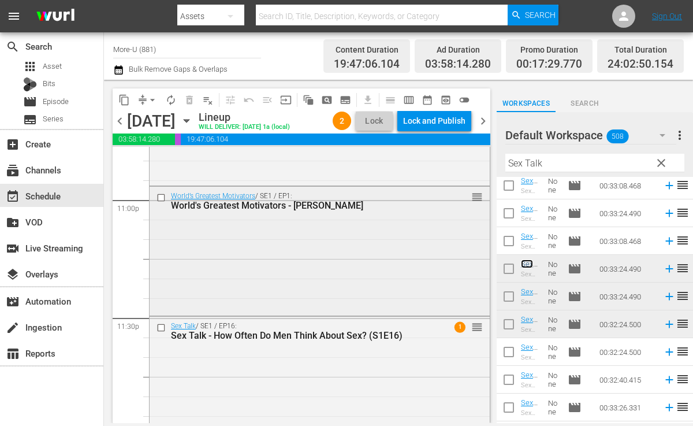
scroll to position [5367, 0]
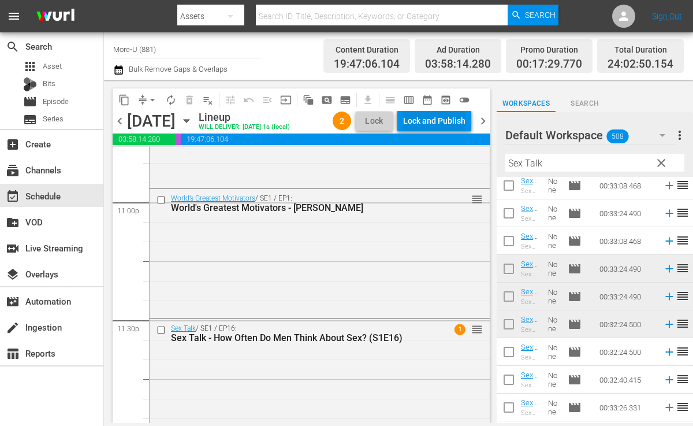
click at [445, 120] on div "Lock and Publish" at bounding box center [434, 120] width 62 height 21
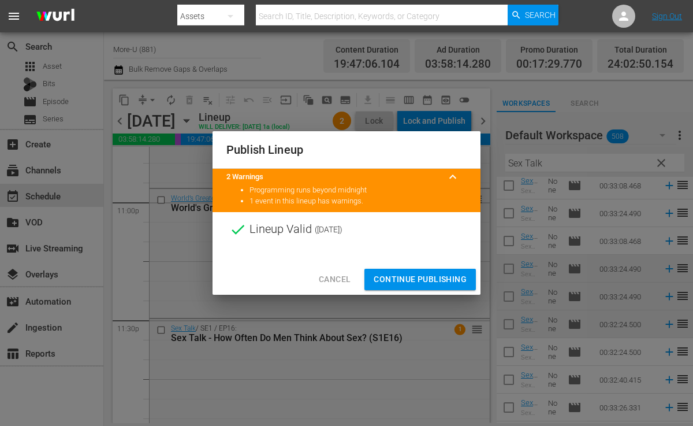
click at [430, 272] on span "Continue Publishing" at bounding box center [420, 279] width 93 height 14
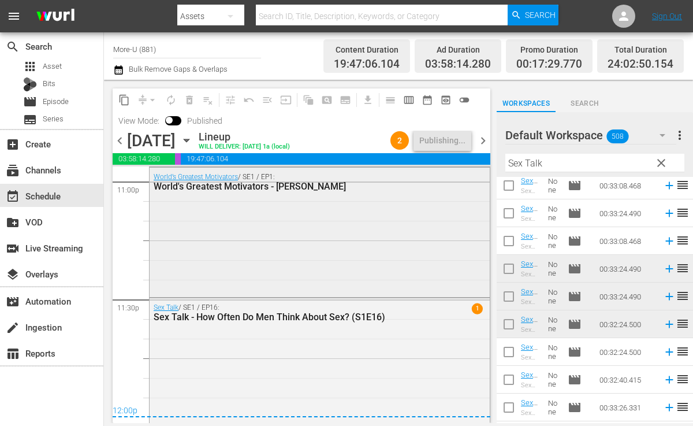
scroll to position [5412, 0]
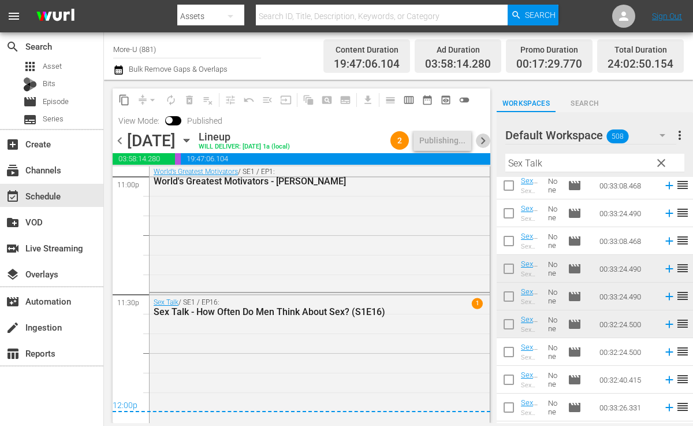
click at [485, 138] on span "chevron_right" at bounding box center [483, 140] width 14 height 14
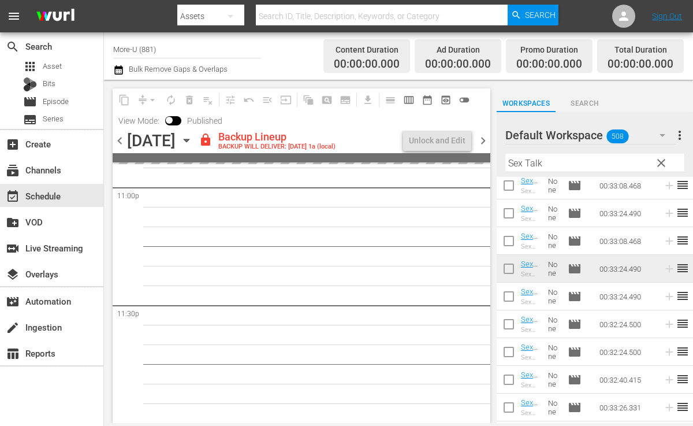
scroll to position [5401, 0]
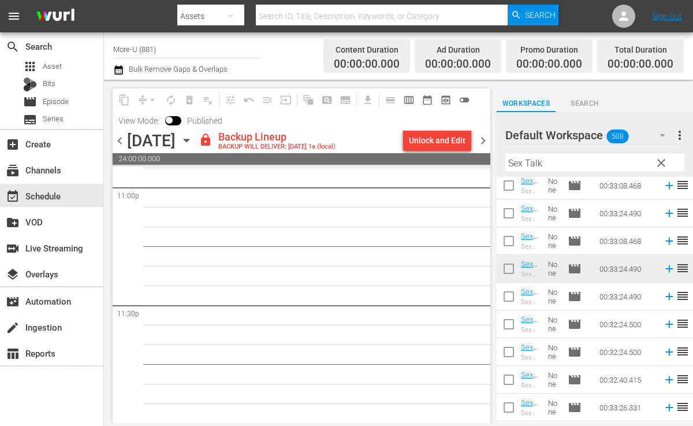
click at [124, 142] on span "chevron_left" at bounding box center [120, 140] width 14 height 14
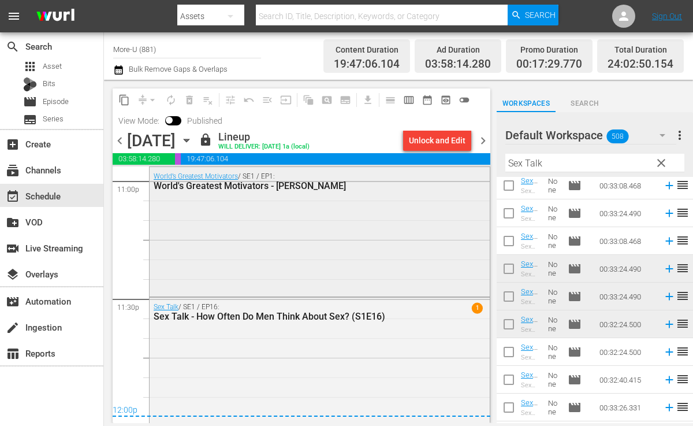
scroll to position [5412, 0]
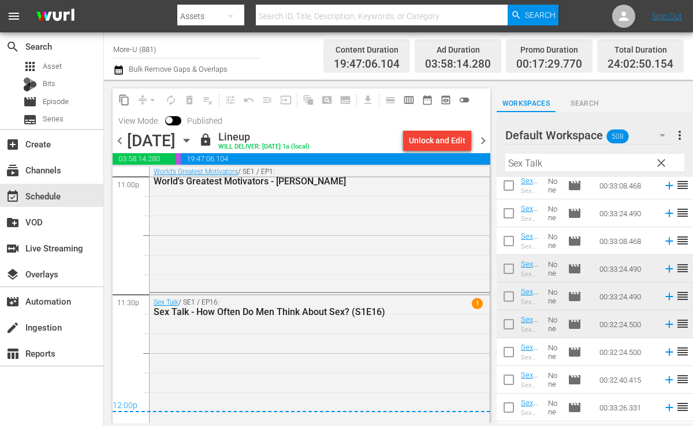
click at [484, 138] on span "chevron_right" at bounding box center [483, 140] width 14 height 14
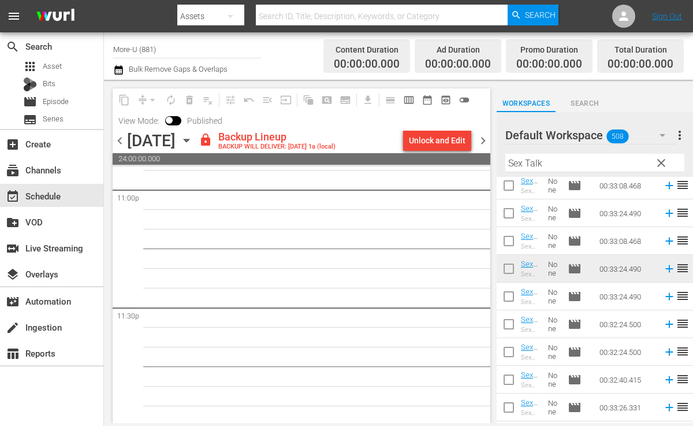
scroll to position [5401, 0]
click at [428, 146] on div "Unlock and Edit" at bounding box center [437, 140] width 57 height 21
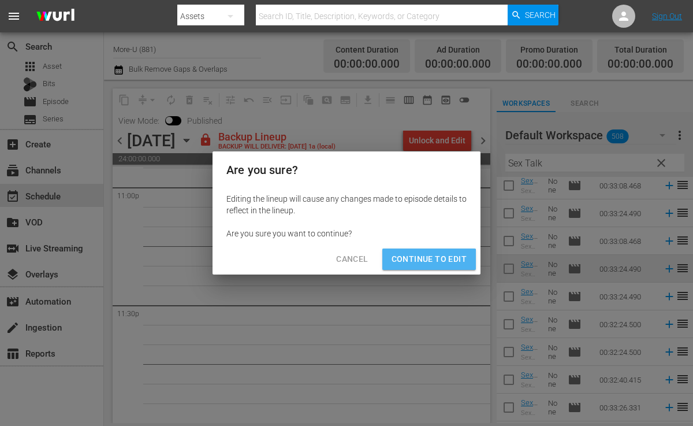
click at [422, 262] on span "Continue to Edit" at bounding box center [429, 259] width 75 height 14
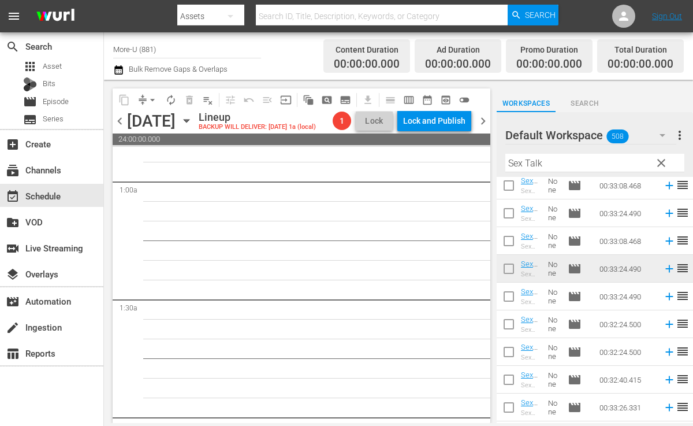
scroll to position [0, 0]
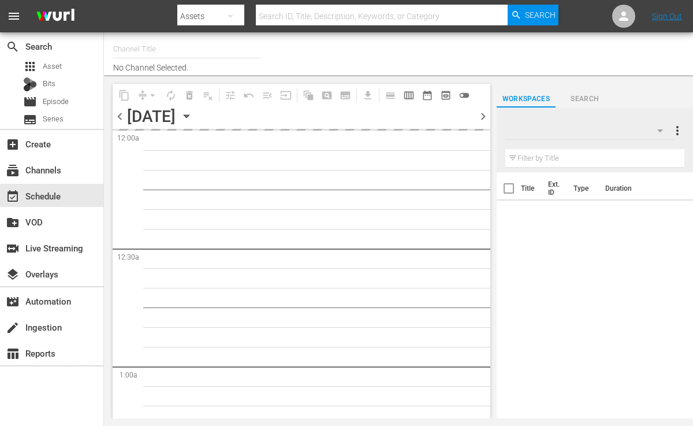
type input "More-U (881)"
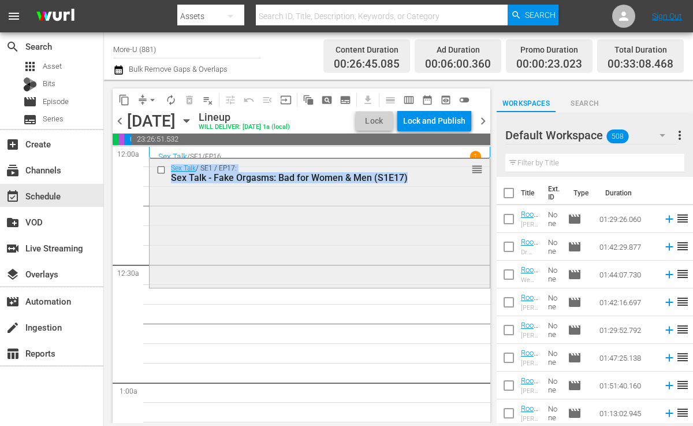
drag, startPoint x: 360, startPoint y: 355, endPoint x: 345, endPoint y: 276, distance: 81.1
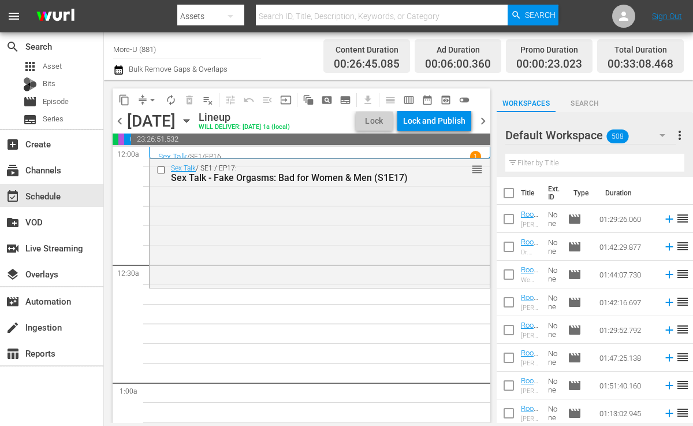
click at [597, 157] on input "text" at bounding box center [595, 163] width 179 height 18
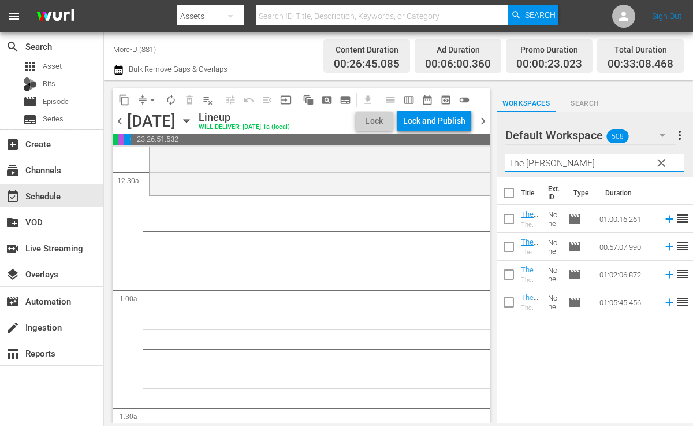
scroll to position [112, 0]
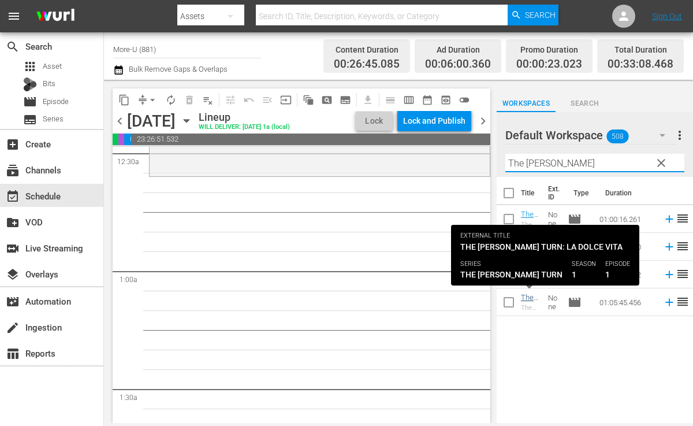
type input "The [PERSON_NAME]"
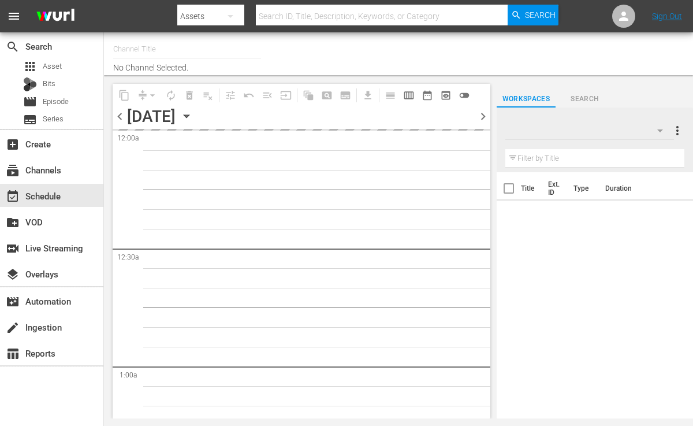
type input "More-U (881)"
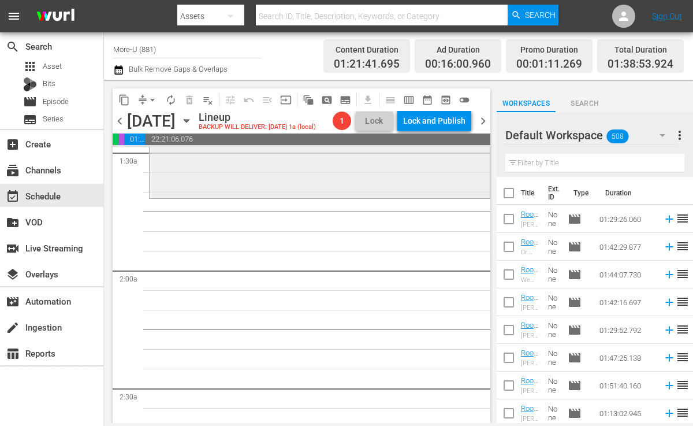
scroll to position [357, 0]
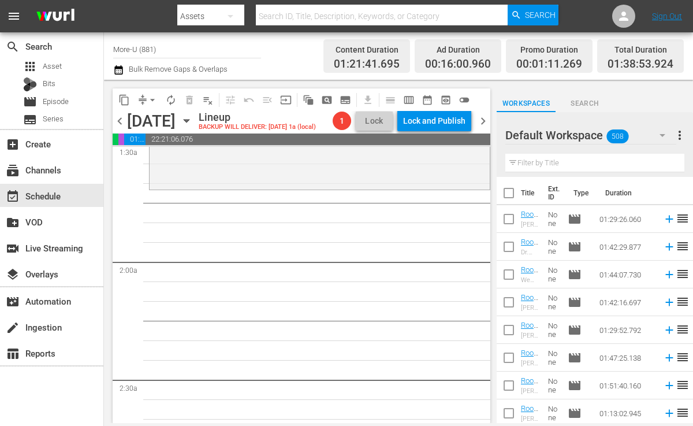
click at [542, 162] on input "text" at bounding box center [595, 163] width 179 height 18
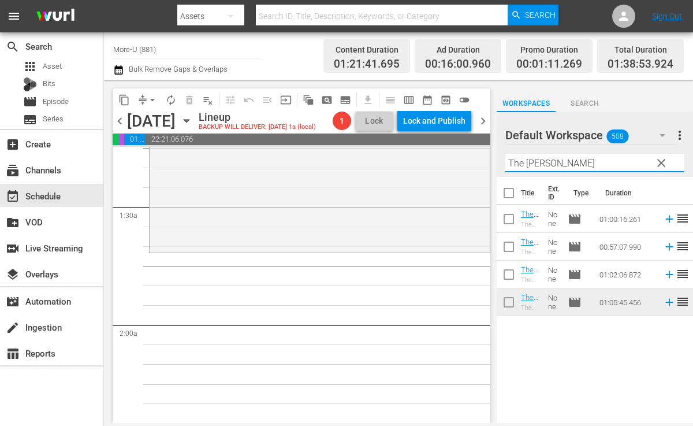
scroll to position [320, 0]
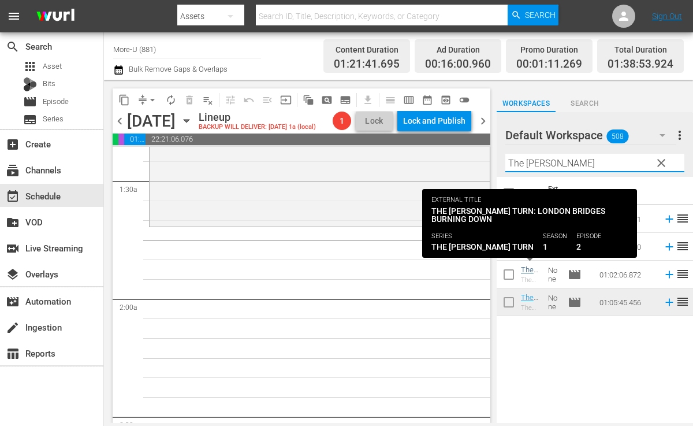
type input "The [PERSON_NAME]"
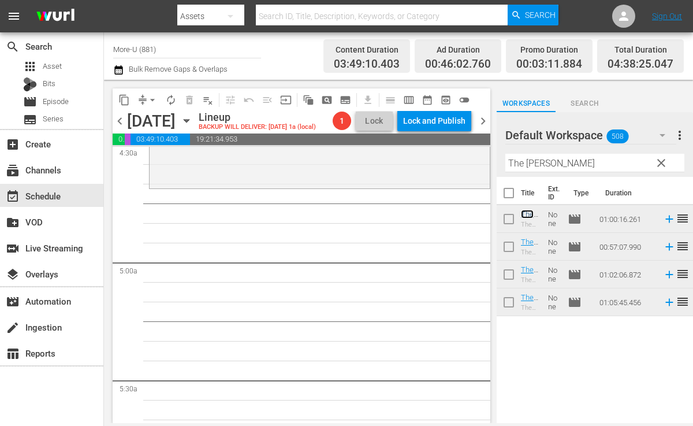
scroll to position [1060, 0]
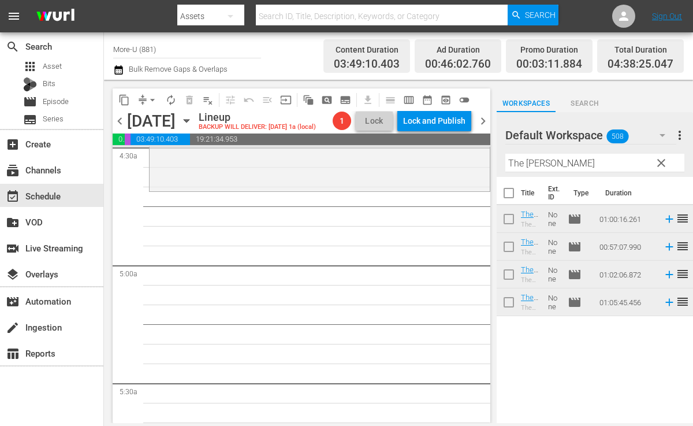
click at [666, 162] on span "clear" at bounding box center [662, 163] width 14 height 14
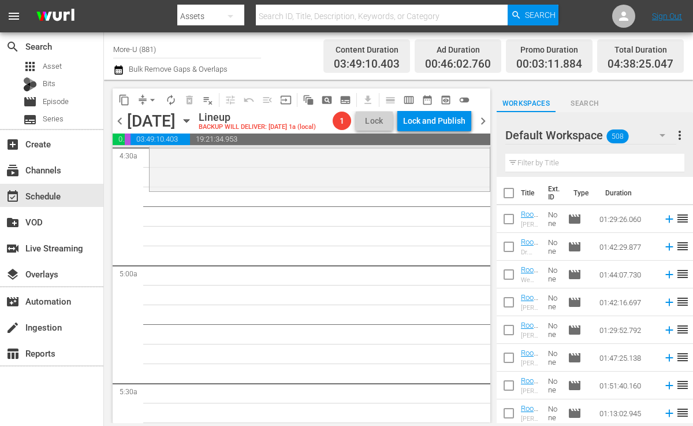
click at [618, 162] on input "text" at bounding box center [595, 163] width 179 height 18
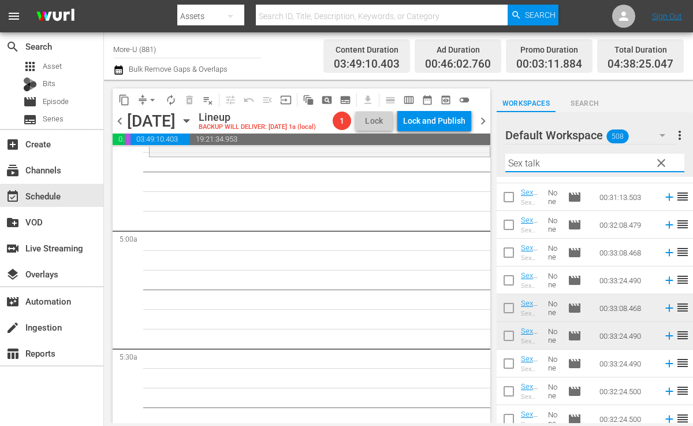
scroll to position [104, 0]
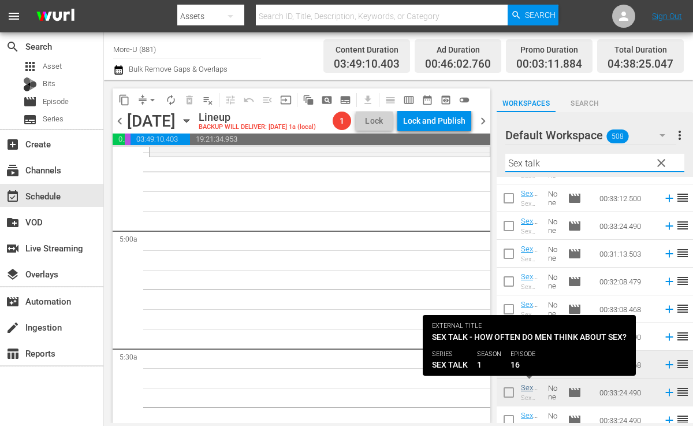
type input "Sex talk"
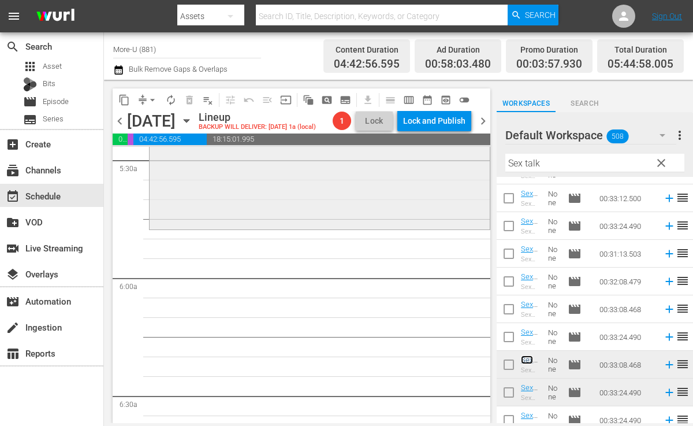
scroll to position [1284, 0]
click at [663, 161] on span "clear" at bounding box center [662, 163] width 14 height 14
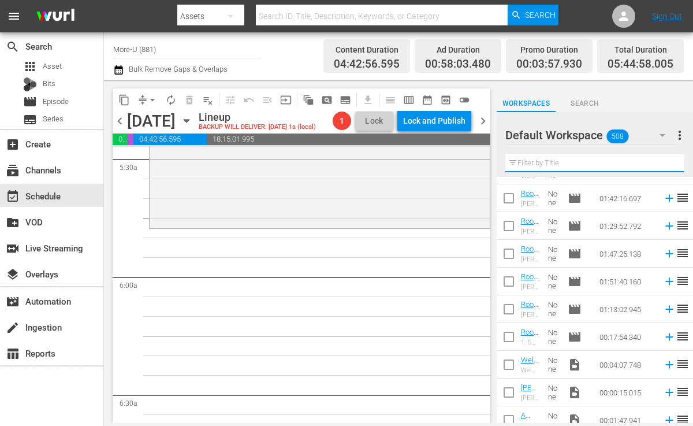
click at [595, 158] on input "text" at bounding box center [595, 163] width 179 height 18
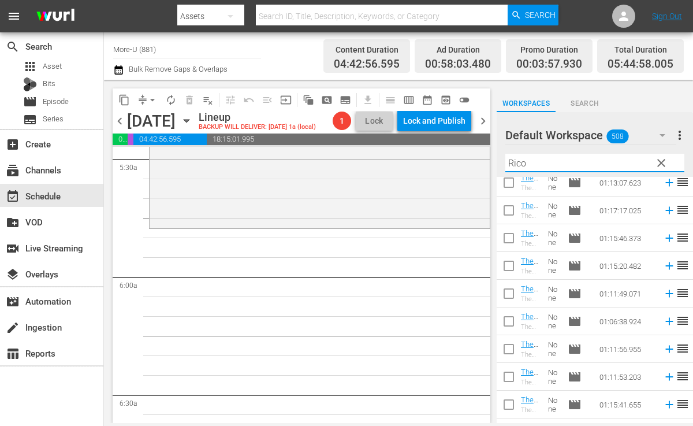
scroll to position [126, 0]
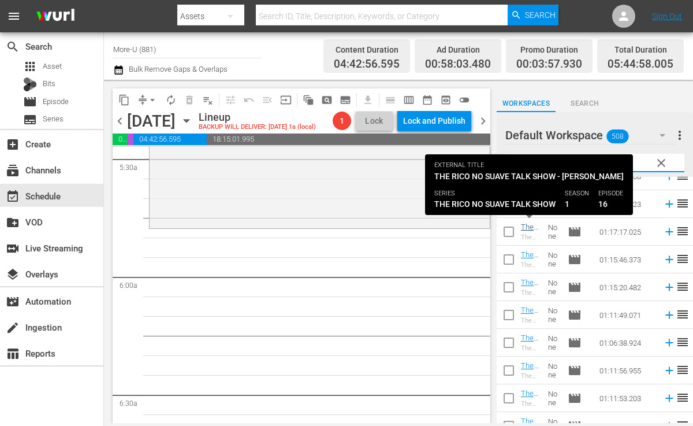
type input "Rico"
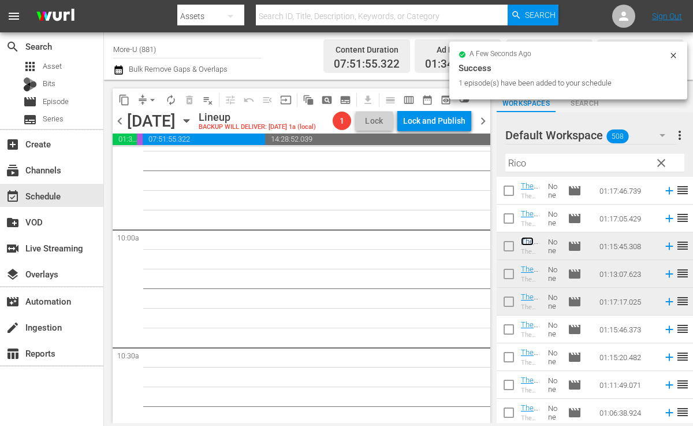
scroll to position [2276, 0]
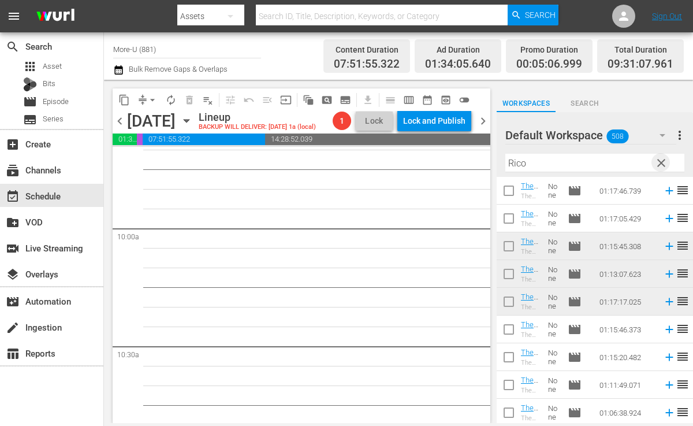
click at [664, 161] on span "clear" at bounding box center [662, 163] width 14 height 14
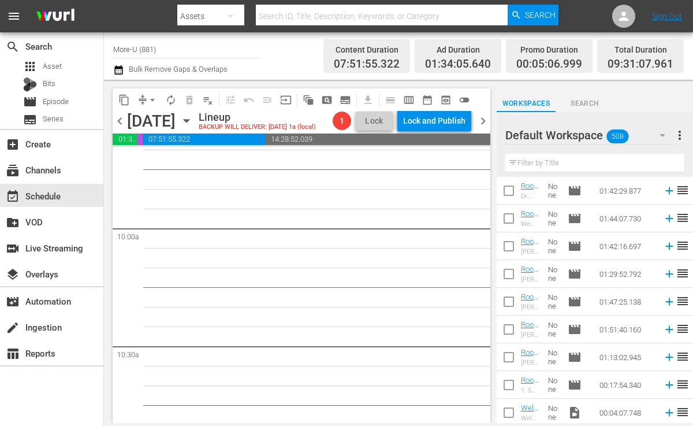
click at [554, 156] on input "text" at bounding box center [595, 163] width 179 height 18
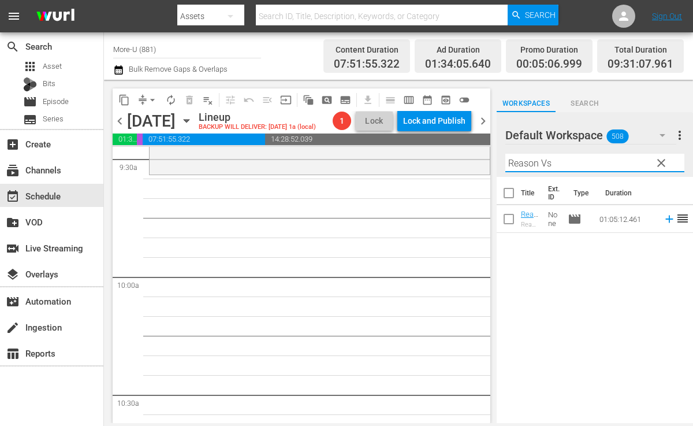
scroll to position [2222, 0]
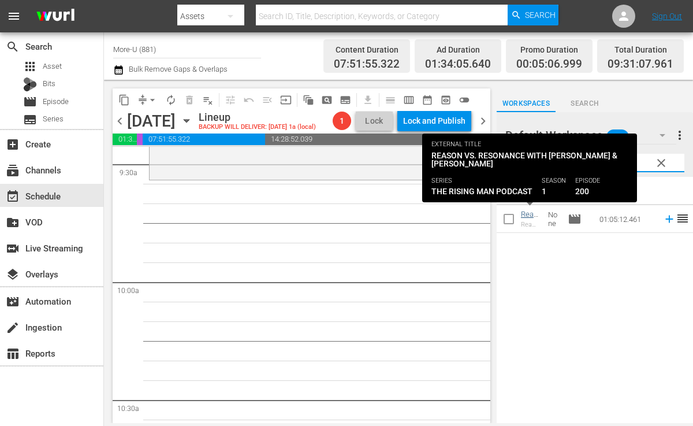
type input "Reason Vs"
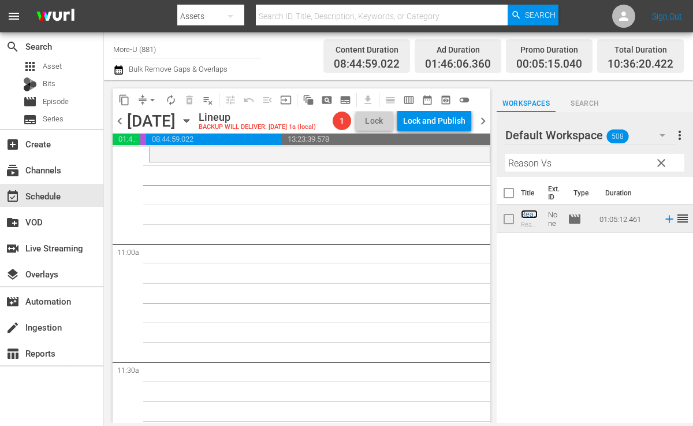
scroll to position [2448, 0]
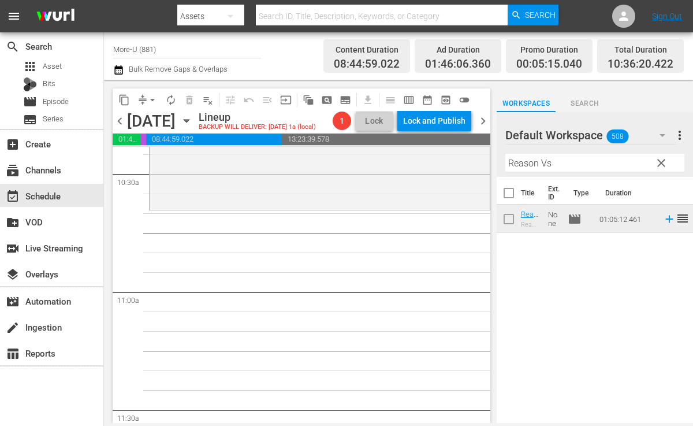
drag, startPoint x: 528, startPoint y: 212, endPoint x: 132, endPoint y: 3, distance: 447.7
click at [662, 162] on span "clear" at bounding box center [662, 163] width 14 height 14
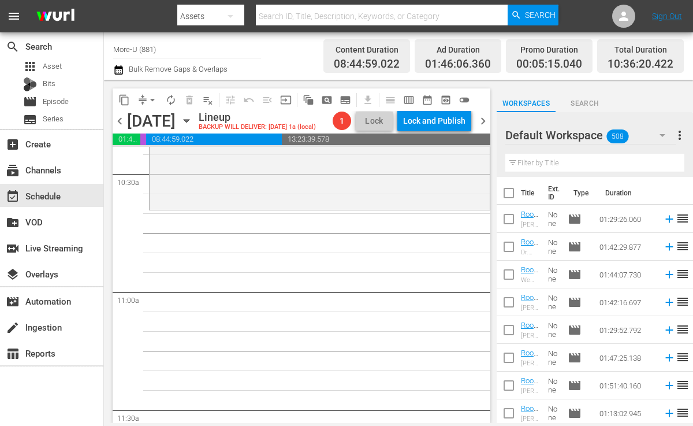
click at [594, 159] on input "text" at bounding box center [595, 163] width 179 height 18
paste input "Live Above Fear with [PERSON_NAME] & [PERSON_NAME]"
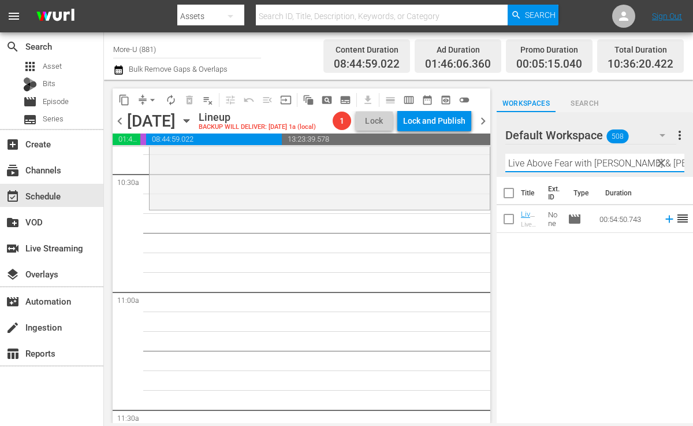
scroll to position [0, 43]
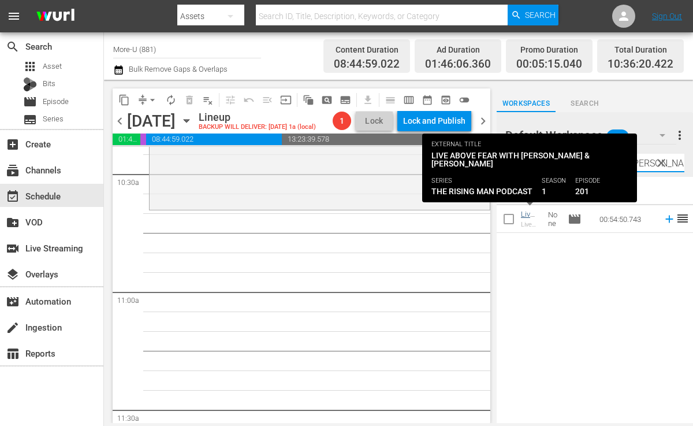
type input "Live Above Fear with [PERSON_NAME] & [PERSON_NAME]"
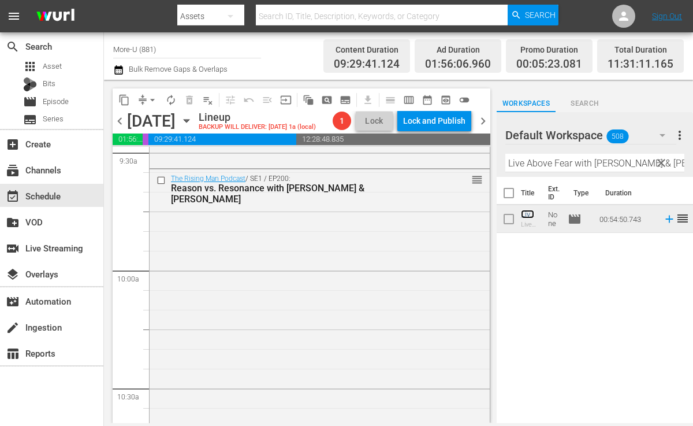
scroll to position [2231, 0]
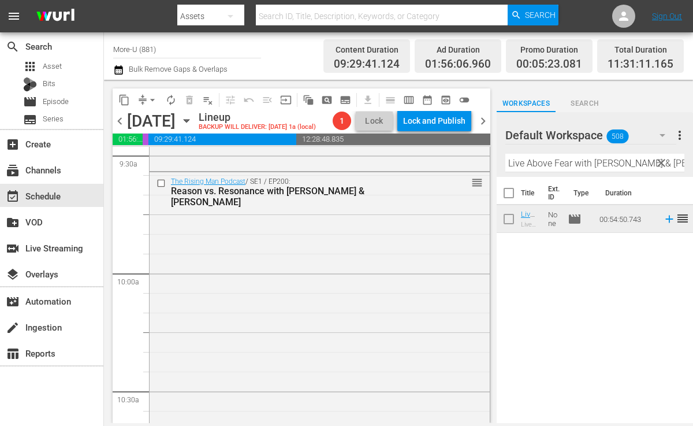
drag, startPoint x: 523, startPoint y: 213, endPoint x: 161, endPoint y: 1, distance: 420.1
drag, startPoint x: 664, startPoint y: 163, endPoint x: 610, endPoint y: 159, distance: 53.9
click at [663, 163] on span "clear" at bounding box center [662, 163] width 14 height 14
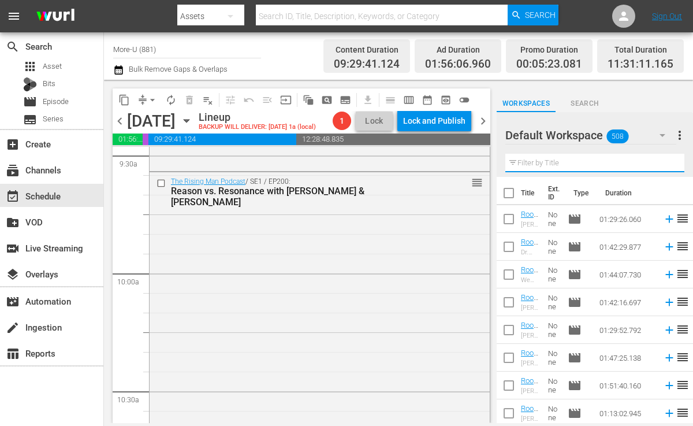
click at [609, 159] on input "text" at bounding box center [595, 163] width 179 height 18
paste input "Special [PERSON_NAME] [PERSON_NAME] Part 2"
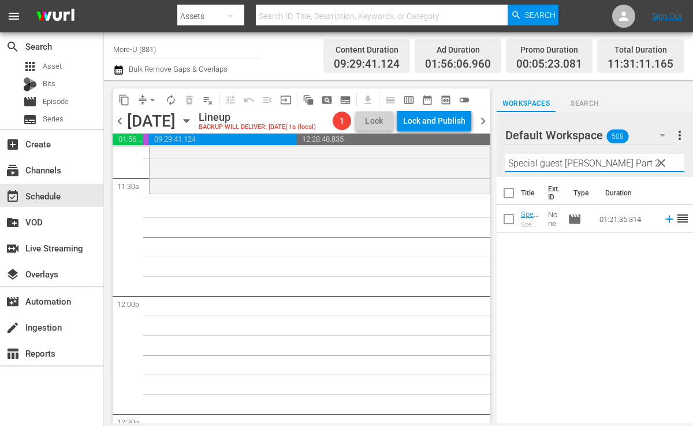
scroll to position [2671, 0]
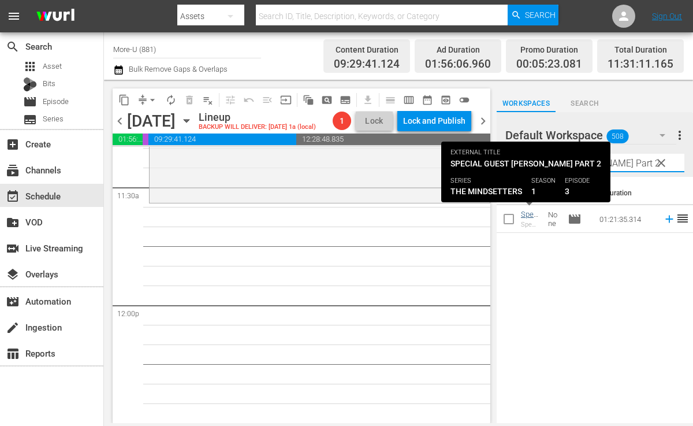
type input "Special guest [PERSON_NAME] Part 2"
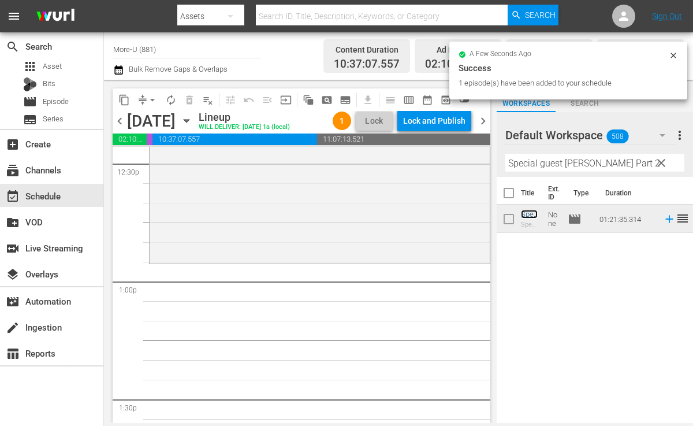
scroll to position [2975, 0]
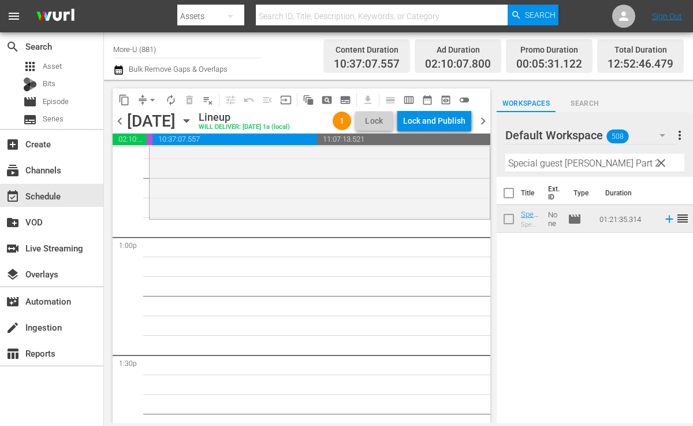
click at [664, 165] on span "clear" at bounding box center [662, 163] width 14 height 14
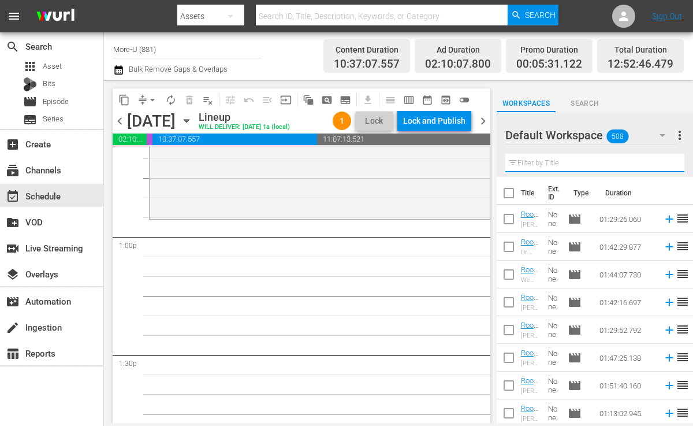
click at [597, 165] on input "text" at bounding box center [595, 163] width 179 height 18
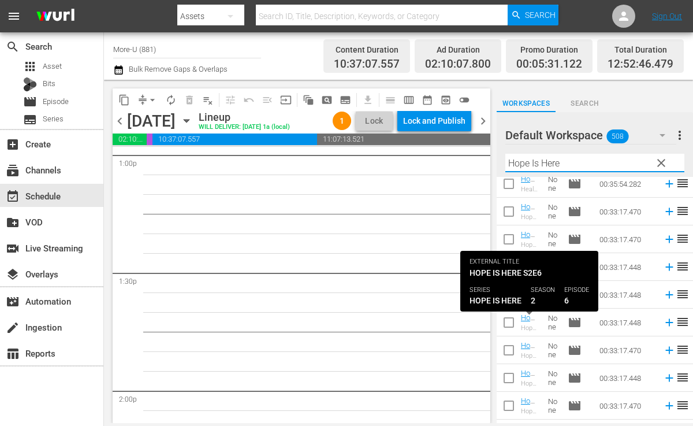
scroll to position [224, 0]
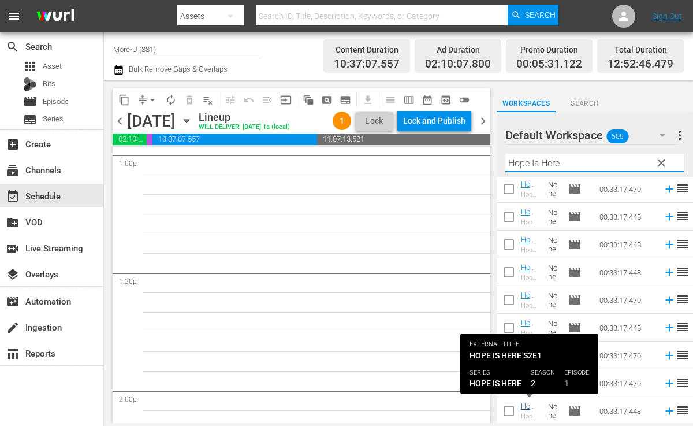
type input "Hope Is Here"
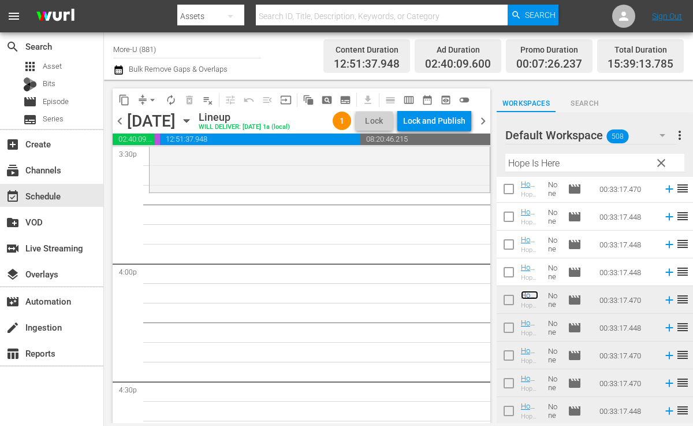
scroll to position [3654, 0]
click at [659, 168] on span "clear" at bounding box center [662, 163] width 14 height 14
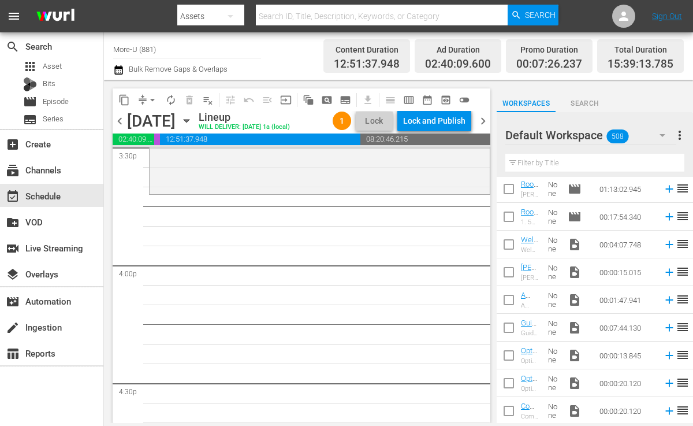
click at [590, 166] on input "text" at bounding box center [595, 163] width 179 height 18
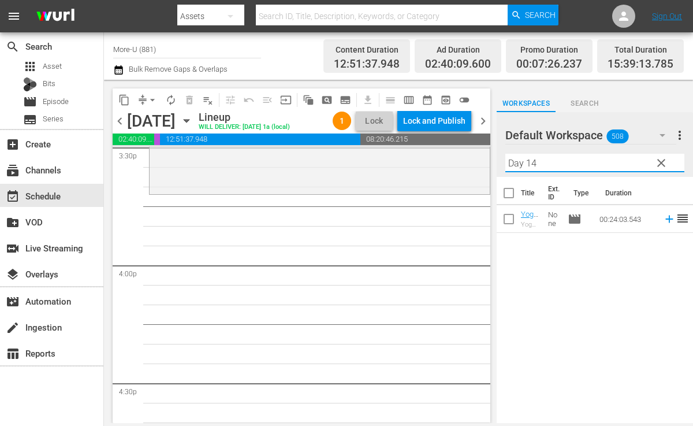
type input "Day 14"
drag, startPoint x: 357, startPoint y: 254, endPoint x: 440, endPoint y: 254, distance: 83.8
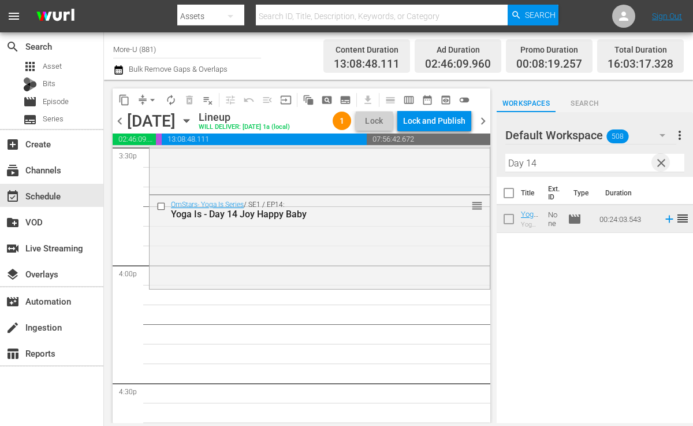
click at [663, 159] on span "clear" at bounding box center [662, 163] width 14 height 14
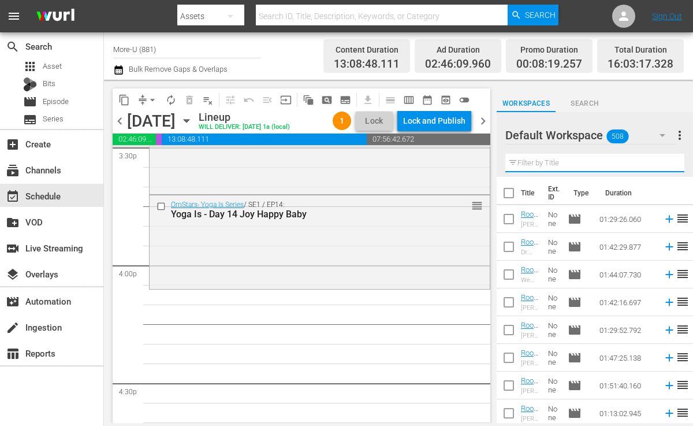
click at [617, 167] on input "text" at bounding box center [595, 163] width 179 height 18
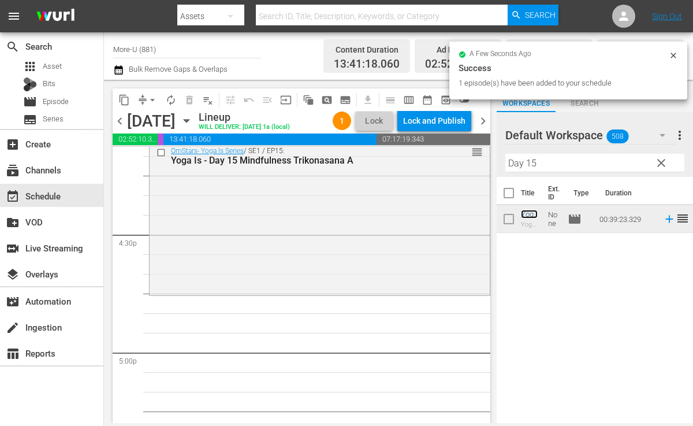
scroll to position [3828, 0]
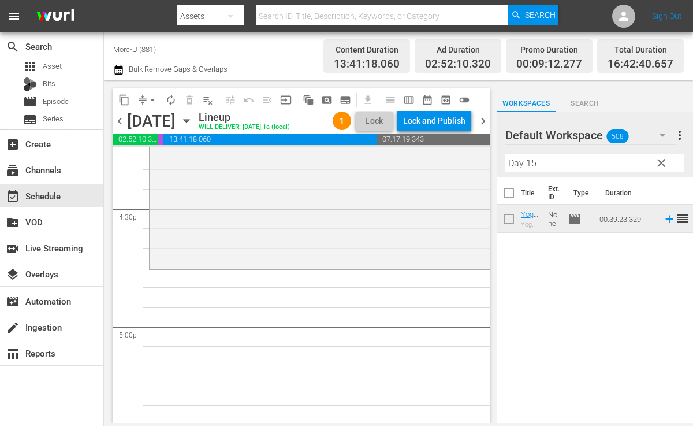
click at [539, 162] on input "Day 15" at bounding box center [595, 163] width 179 height 18
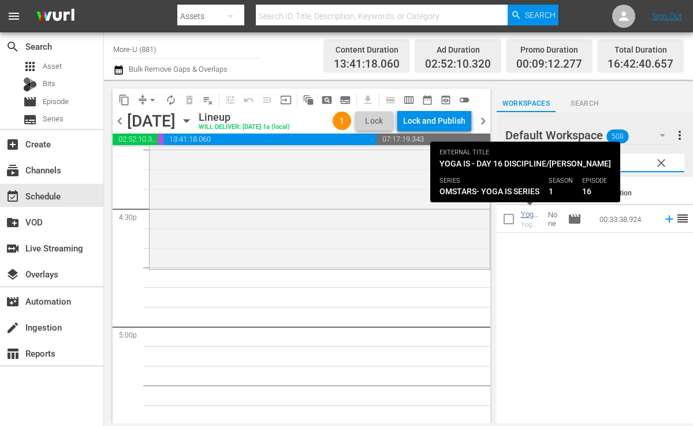
type input "Day 16"
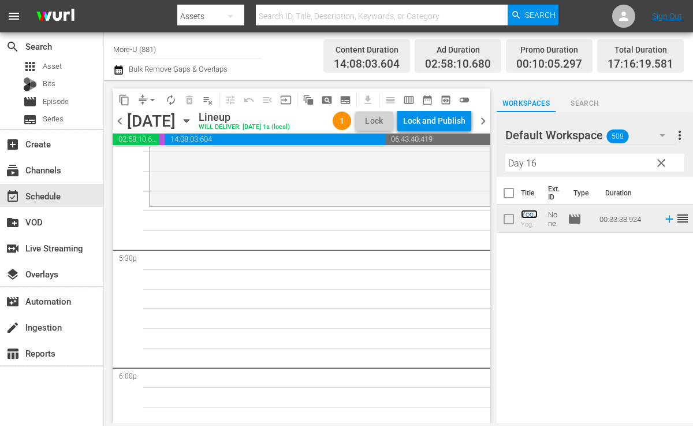
scroll to position [4032, 0]
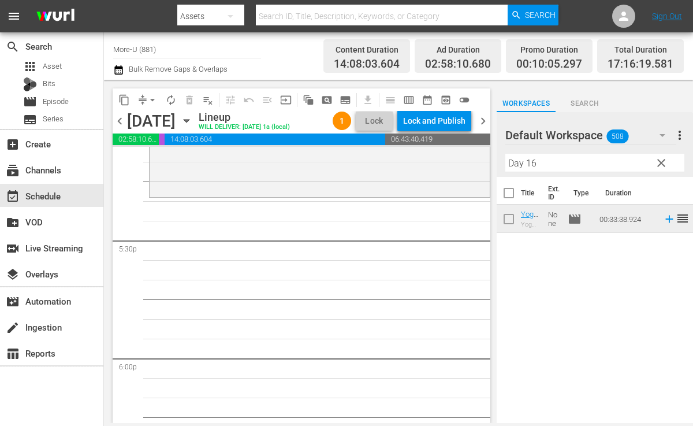
click at [660, 161] on span "clear" at bounding box center [662, 163] width 14 height 14
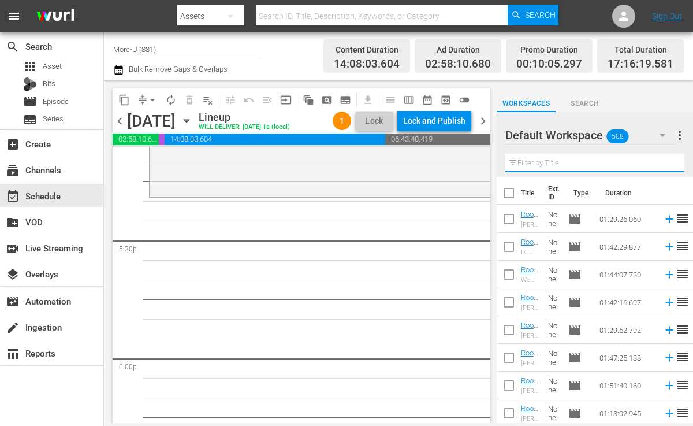
click at [577, 169] on input "text" at bounding box center [595, 163] width 179 height 18
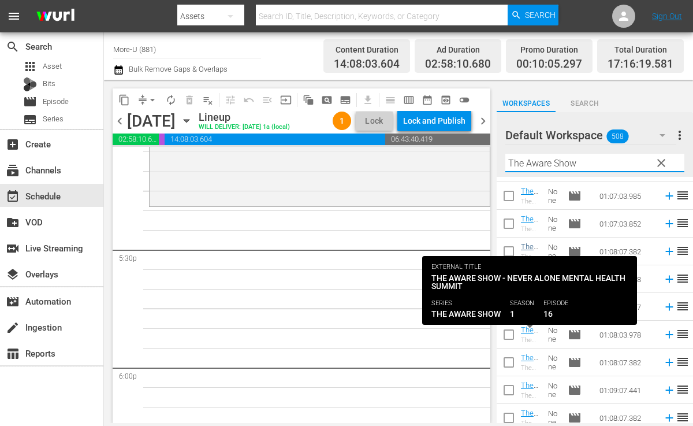
scroll to position [359, 0]
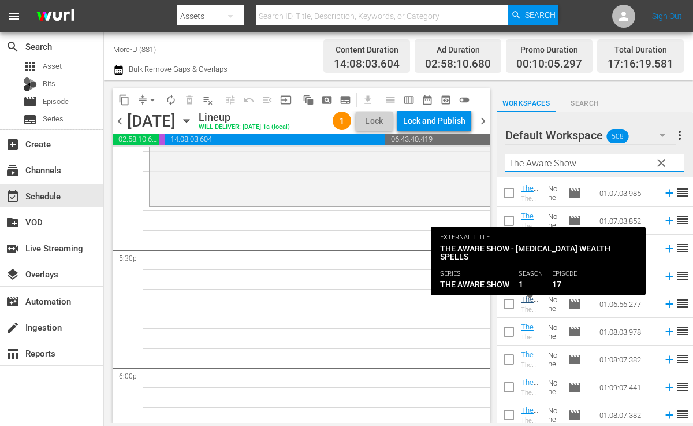
type input "The Aware Show"
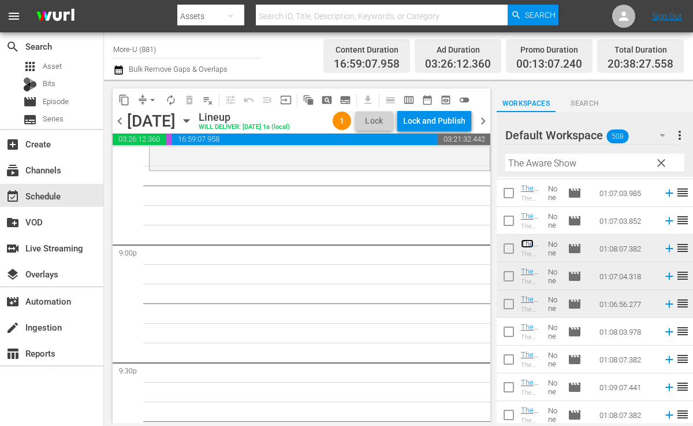
scroll to position [4870, 0]
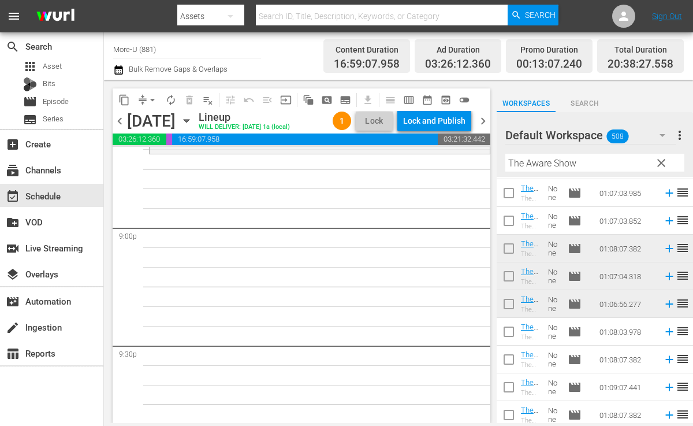
click at [660, 159] on span "clear" at bounding box center [662, 163] width 14 height 14
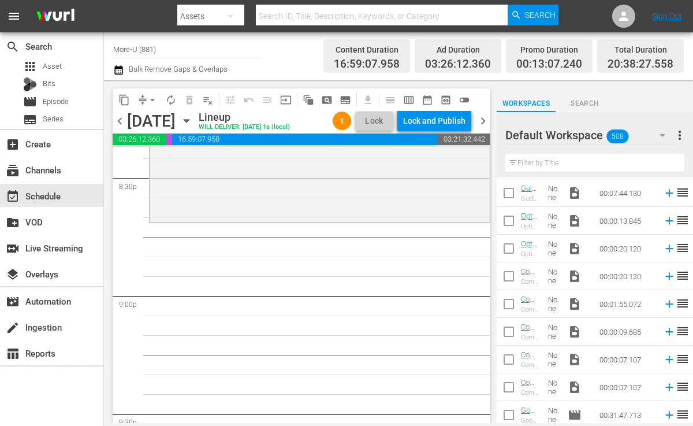
scroll to position [4803, 0]
click at [557, 165] on input "text" at bounding box center [595, 163] width 179 height 18
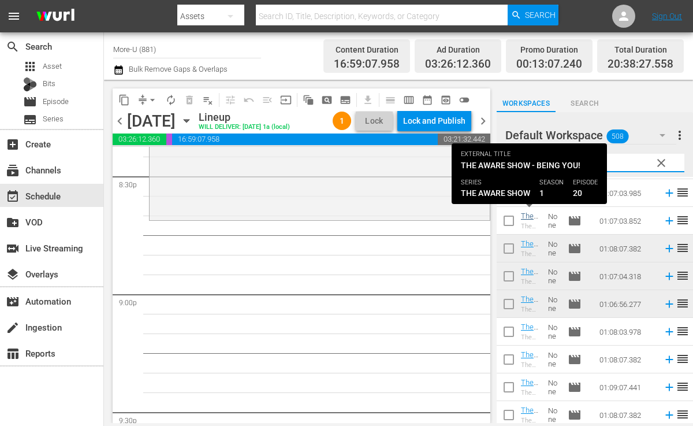
type input "The Aware"
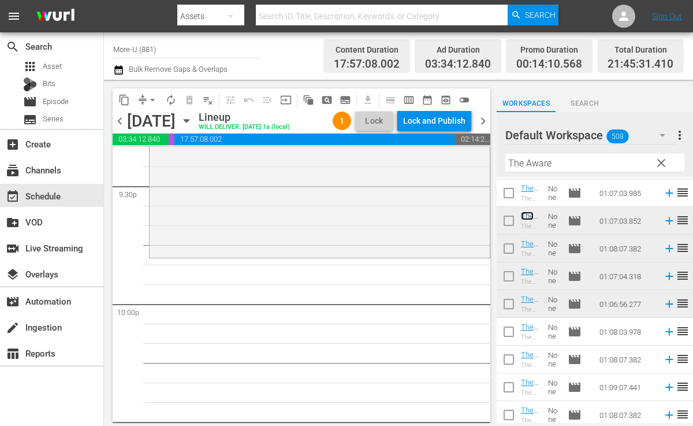
scroll to position [5029, 0]
click at [663, 164] on span "clear" at bounding box center [662, 163] width 14 height 14
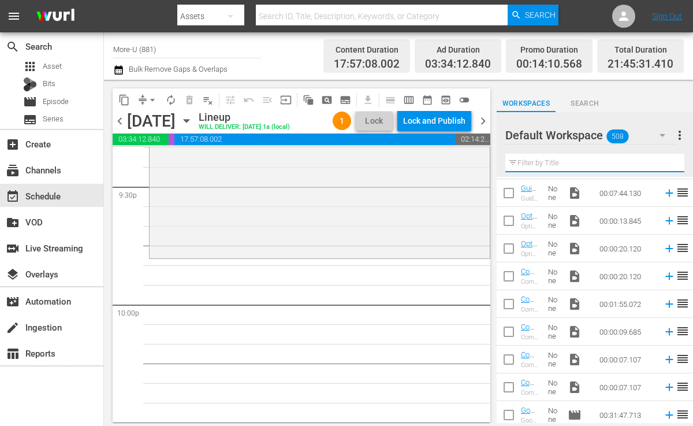
click at [612, 167] on input "text" at bounding box center [595, 163] width 179 height 18
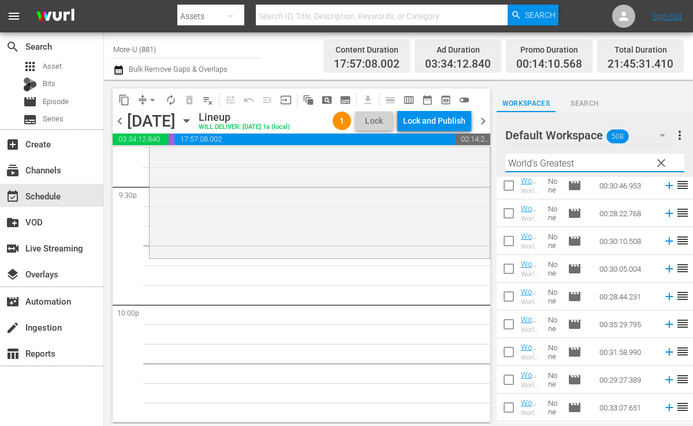
scroll to position [141, 0]
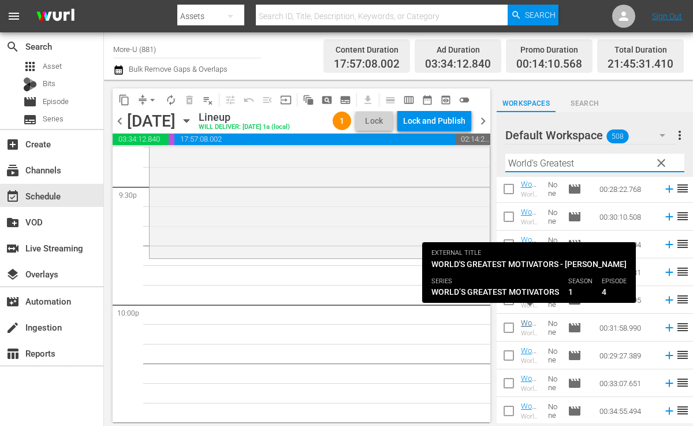
type input "World's Greatest"
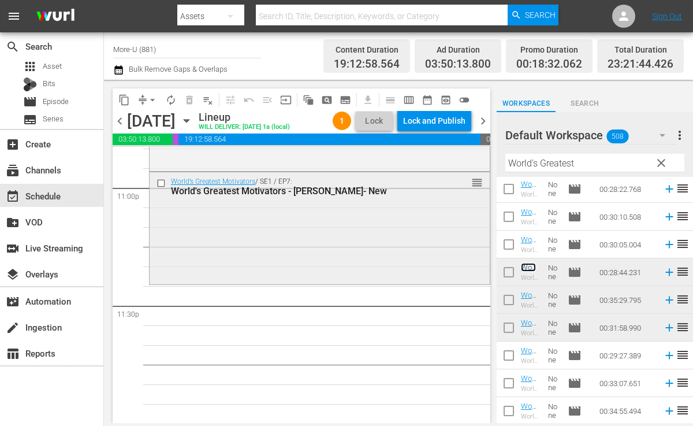
scroll to position [5371, 0]
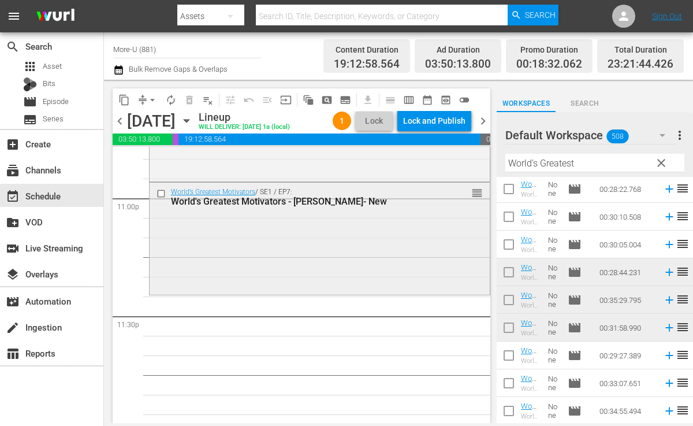
click at [163, 198] on input "checkbox" at bounding box center [163, 193] width 12 height 10
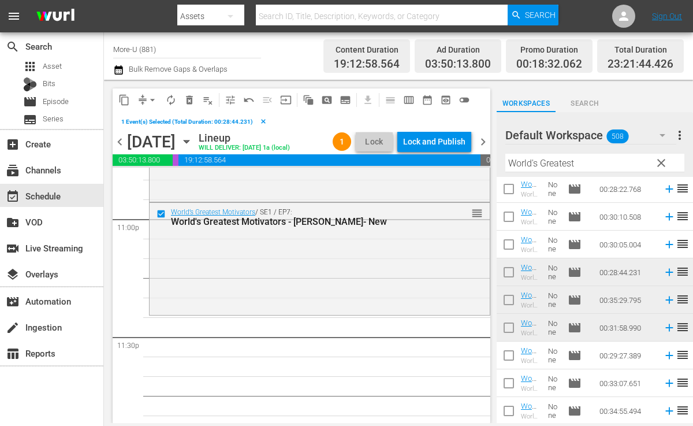
drag, startPoint x: 227, startPoint y: 134, endPoint x: 240, endPoint y: 135, distance: 12.7
click at [176, 134] on div "[DATE]" at bounding box center [151, 141] width 49 height 19
click at [192, 103] on span "delete_forever_outlined" at bounding box center [190, 100] width 12 height 12
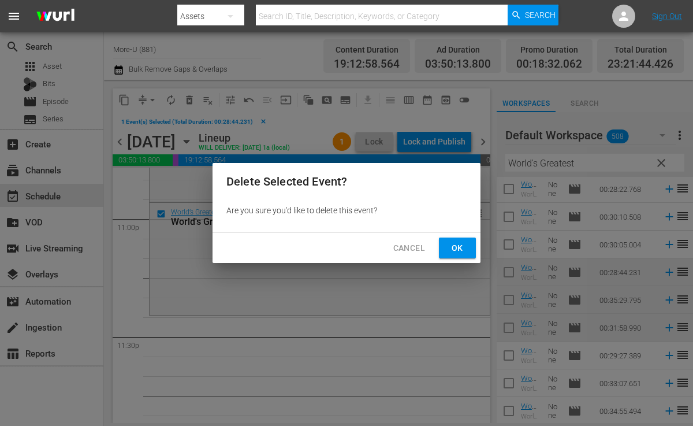
click at [463, 250] on span "Ok" at bounding box center [457, 248] width 18 height 14
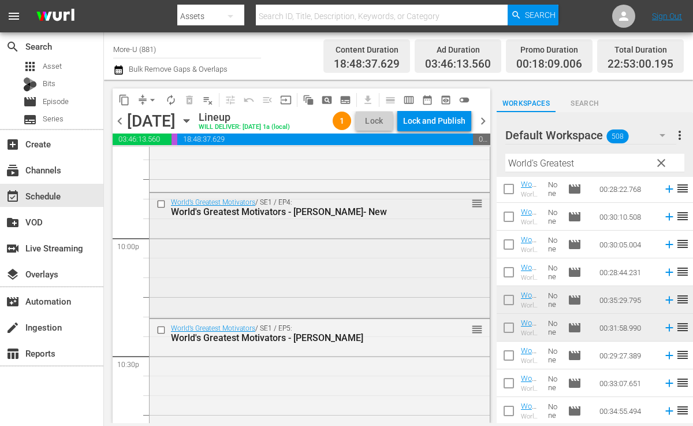
scroll to position [5093, 0]
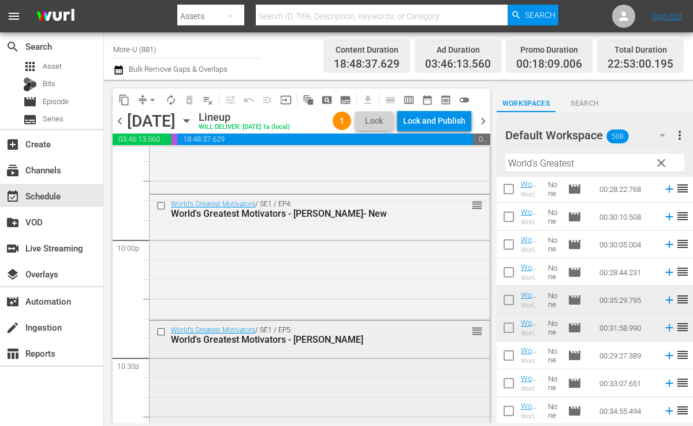
click at [161, 336] on input "checkbox" at bounding box center [163, 331] width 12 height 10
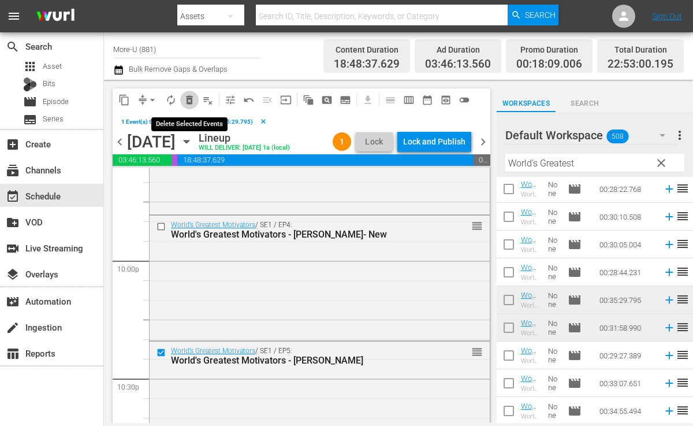
click at [185, 98] on span "delete_forever_outlined" at bounding box center [190, 100] width 12 height 12
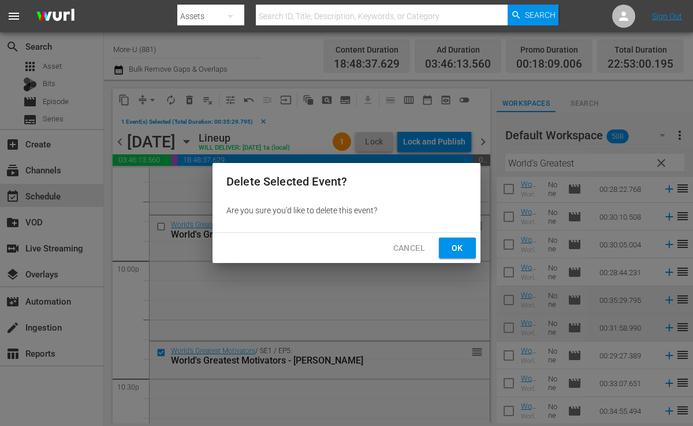
click at [467, 240] on button "Ok" at bounding box center [457, 247] width 37 height 21
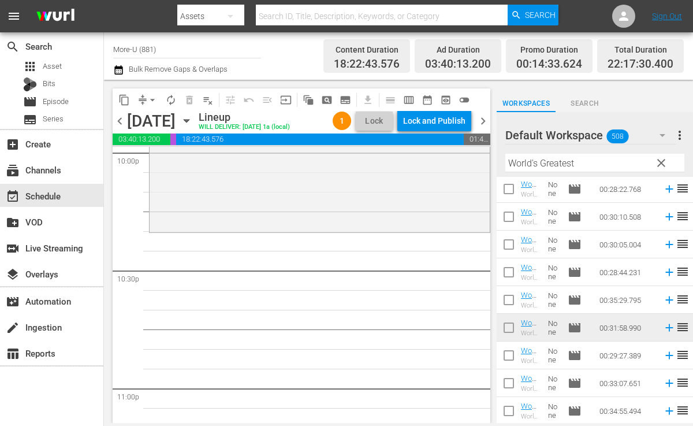
scroll to position [5155, 0]
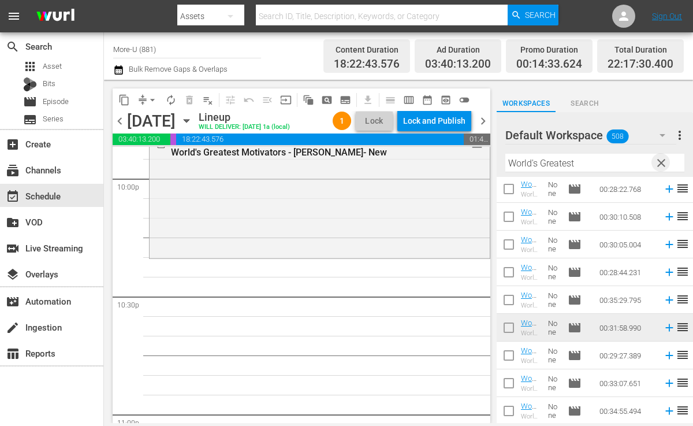
click at [660, 162] on span "clear" at bounding box center [662, 163] width 14 height 14
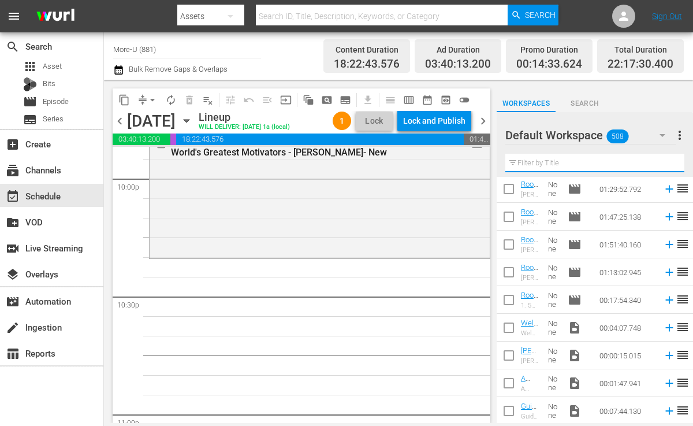
click at [610, 161] on input "text" at bounding box center [595, 163] width 179 height 18
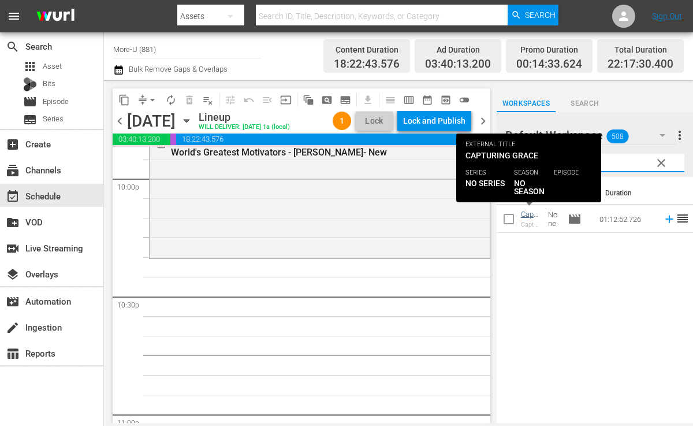
type input "capturing"
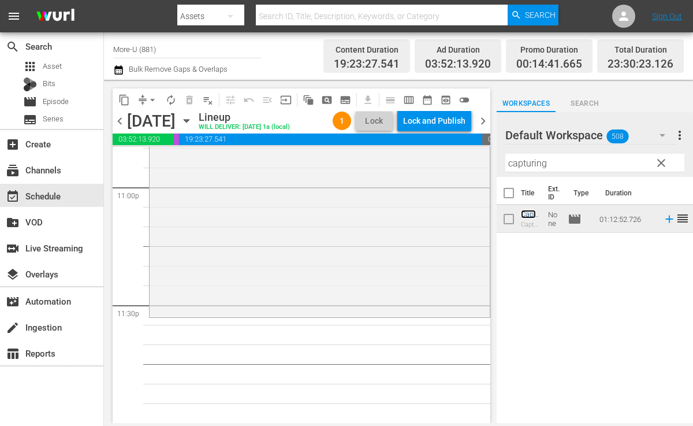
scroll to position [5400, 0]
click at [658, 161] on span "clear" at bounding box center [662, 163] width 14 height 14
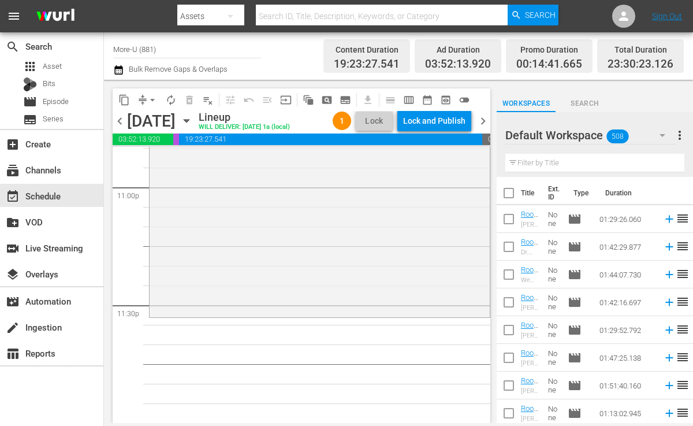
click at [612, 164] on input "text" at bounding box center [595, 163] width 179 height 18
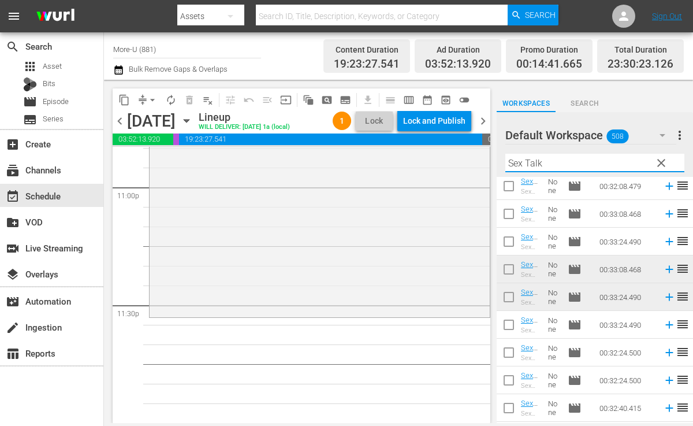
scroll to position [202, 0]
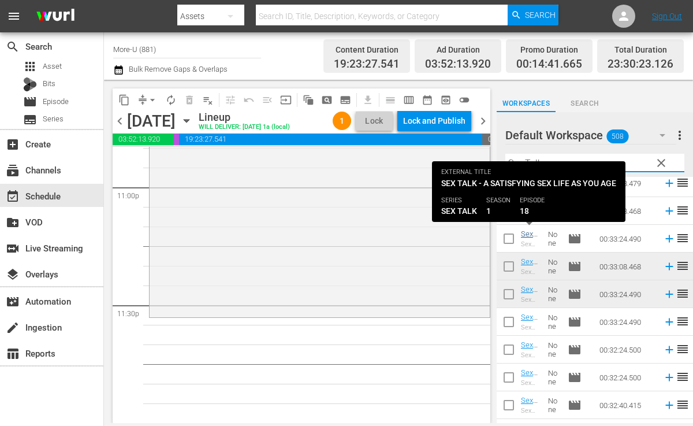
type input "Sex Talk"
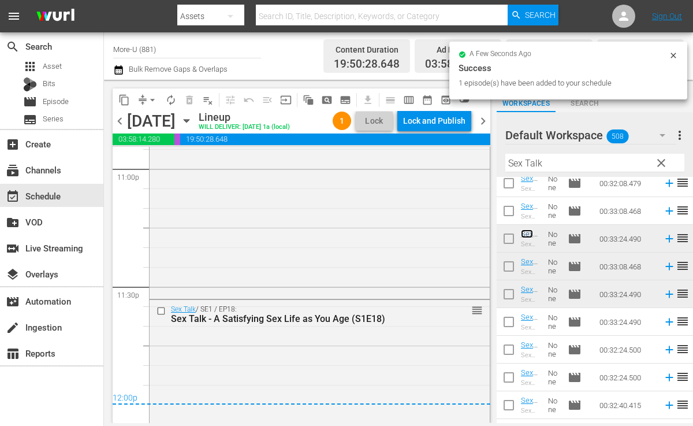
scroll to position [5426, 0]
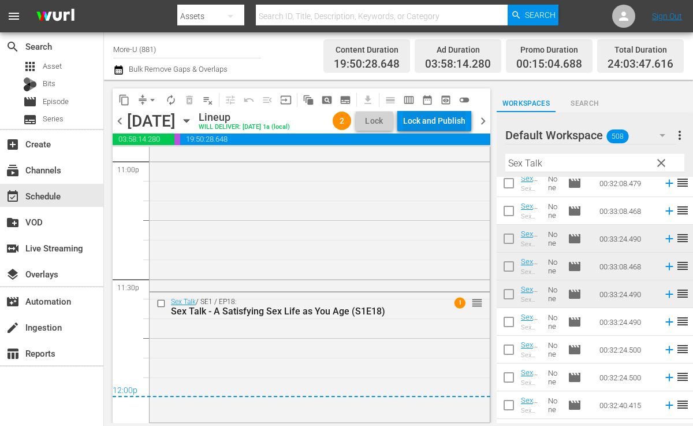
click at [450, 117] on div "Lock and Publish" at bounding box center [434, 120] width 62 height 21
